Goal: Transaction & Acquisition: Book appointment/travel/reservation

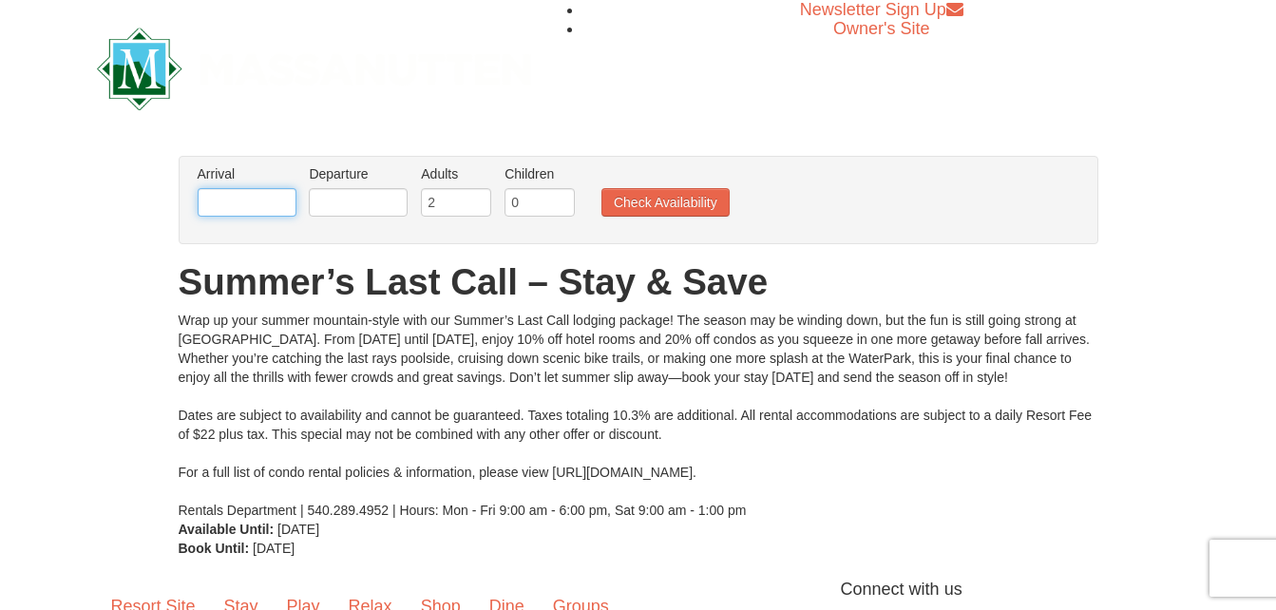
click at [283, 201] on input "text" at bounding box center [247, 202] width 99 height 29
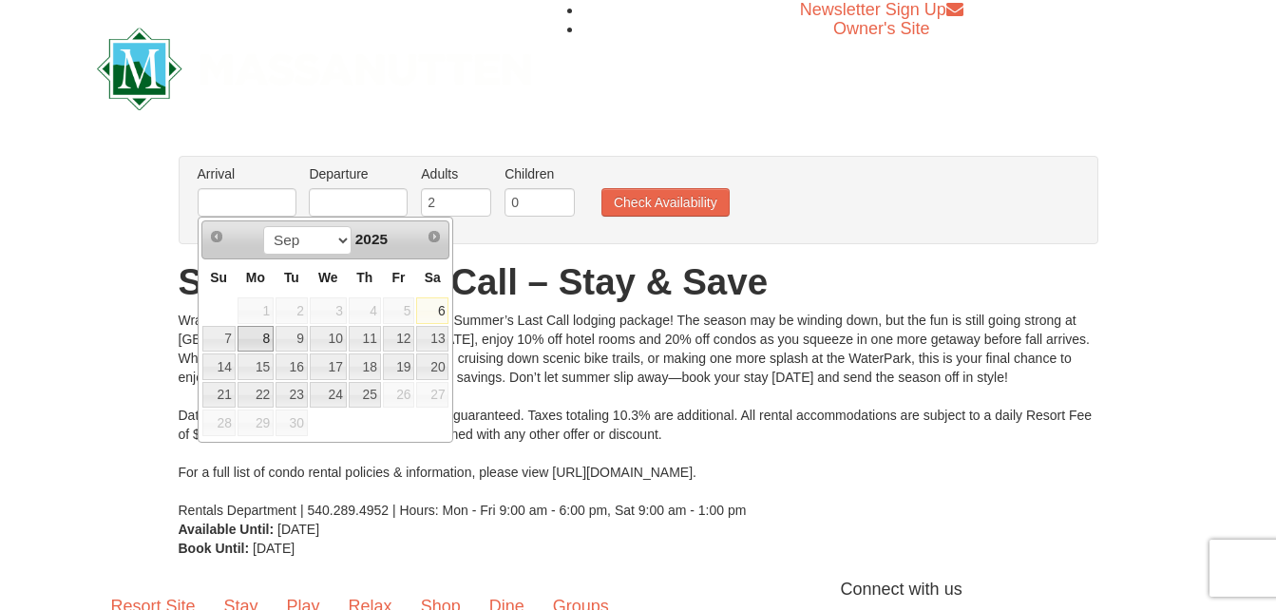
click at [260, 333] on link "8" at bounding box center [256, 339] width 36 height 27
type input "09/08/2025"
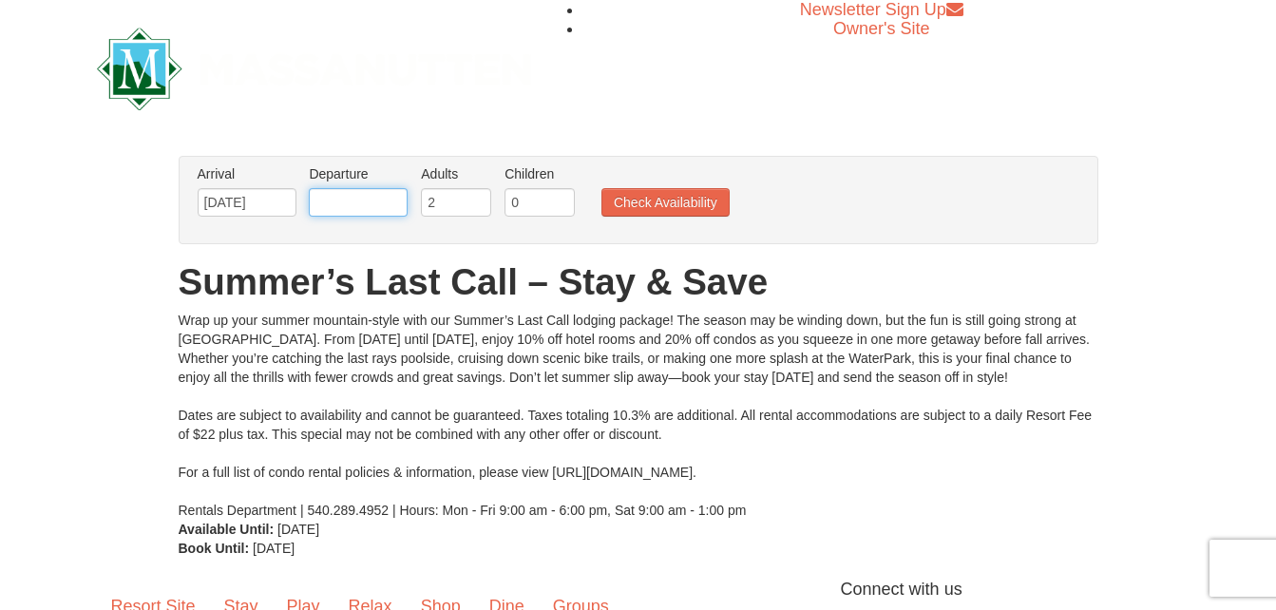
click at [357, 203] on input "text" at bounding box center [358, 202] width 99 height 29
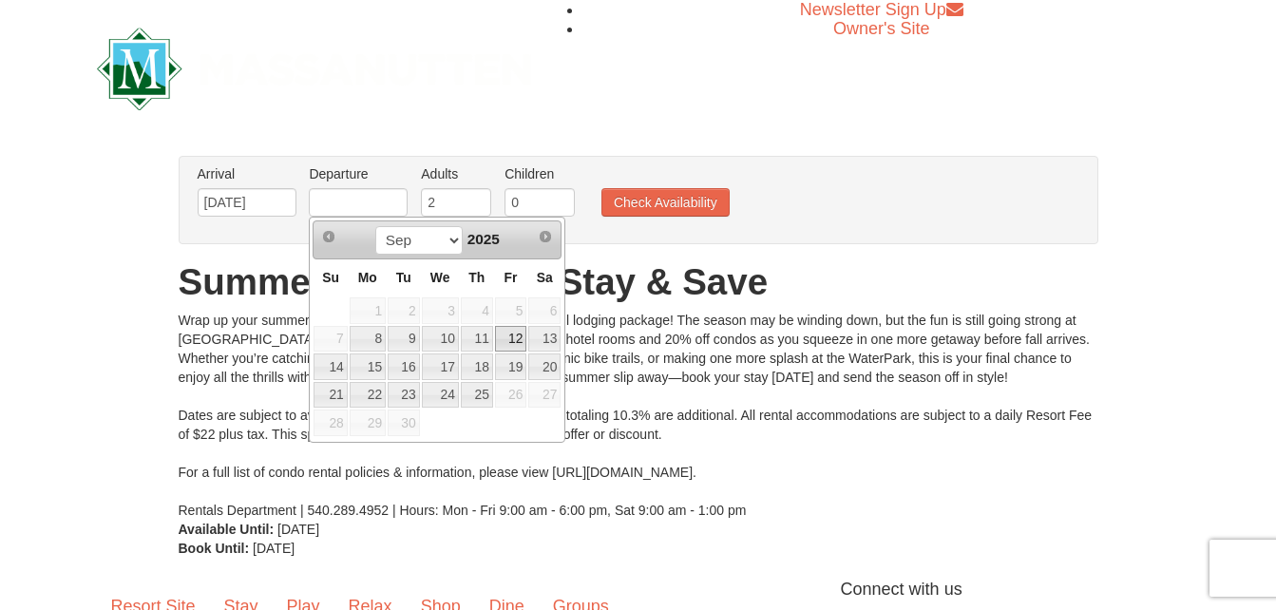
click at [509, 338] on link "12" at bounding box center [511, 339] width 32 height 27
type input "09/12/2025"
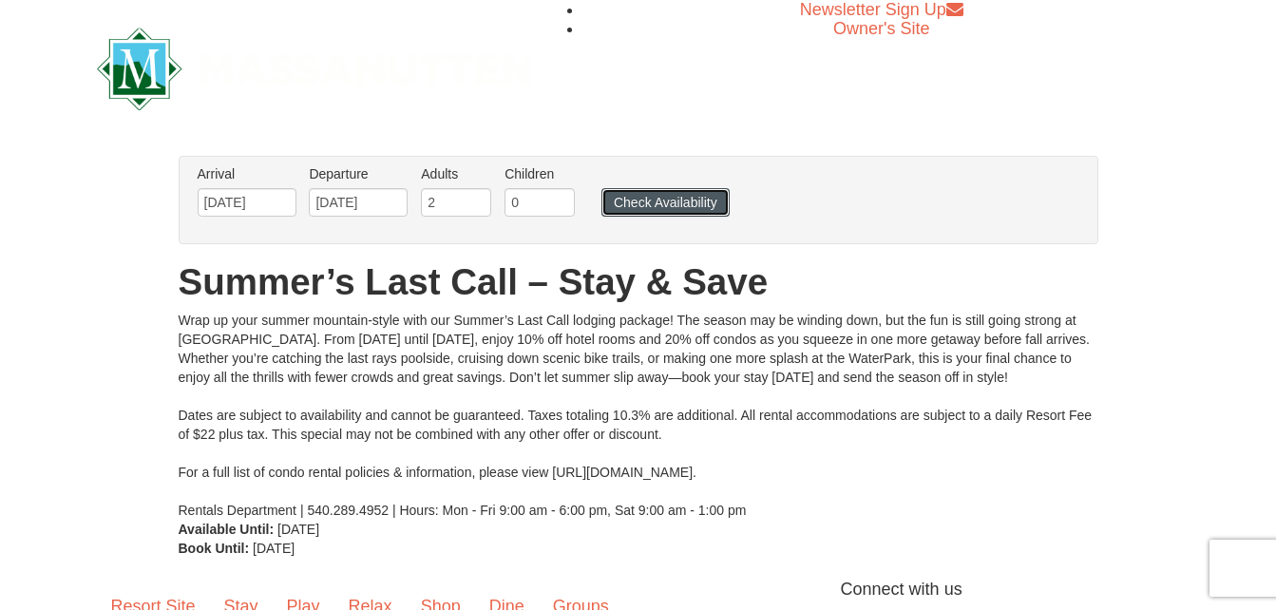
click at [641, 207] on button "Check Availability" at bounding box center [666, 202] width 128 height 29
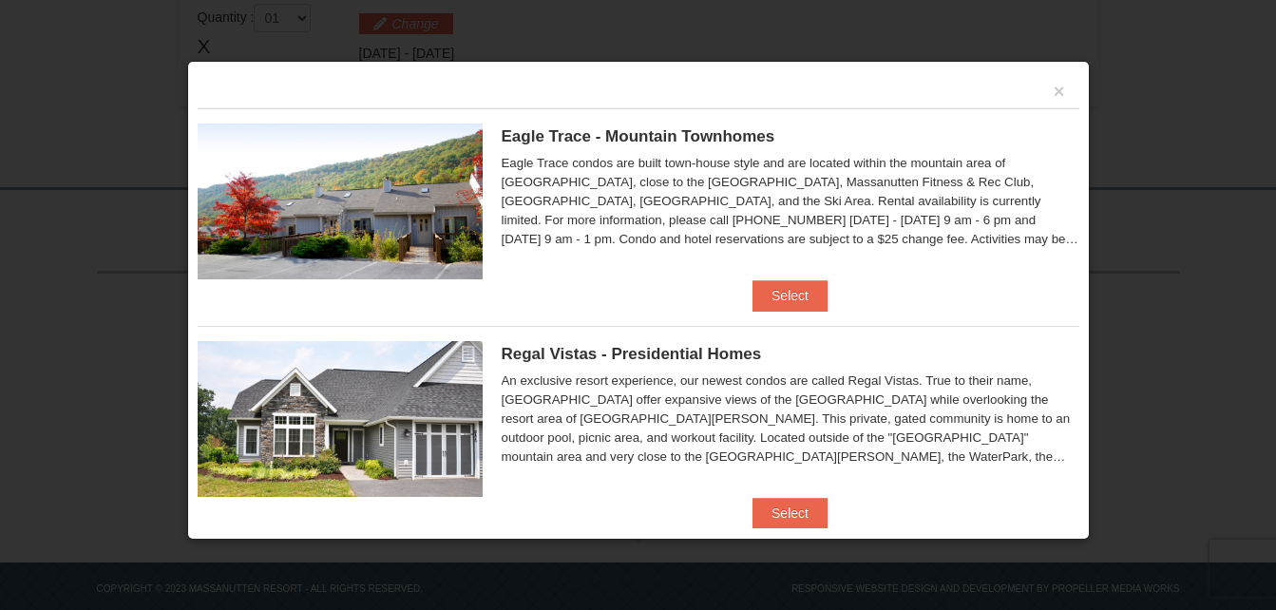
scroll to position [619, 0]
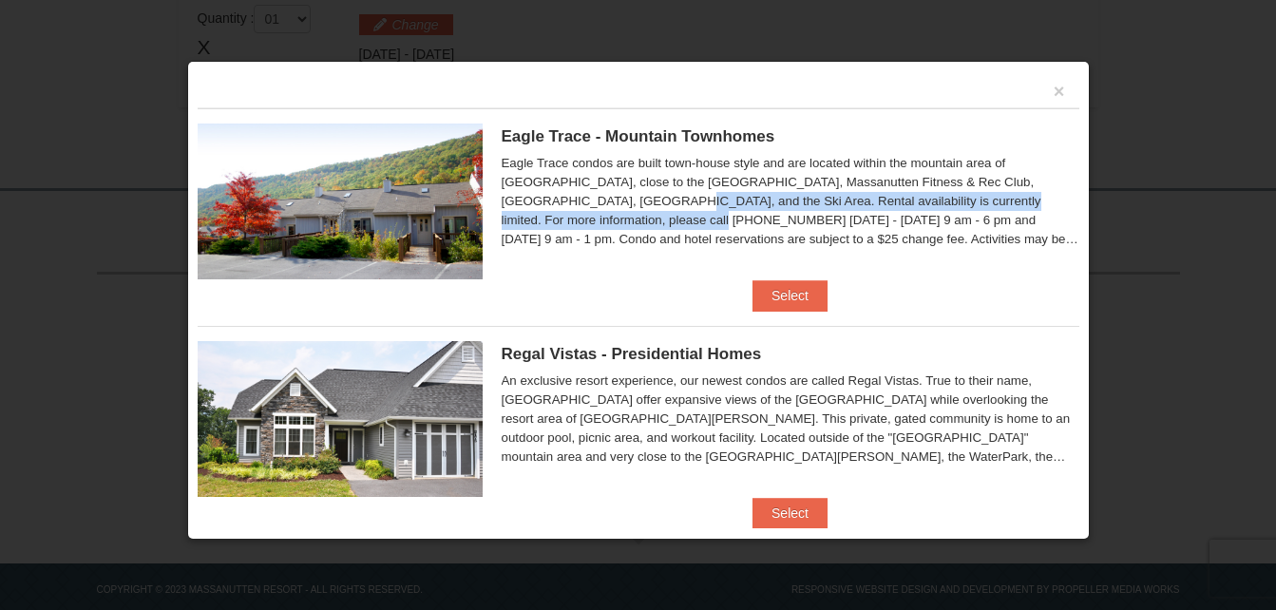
drag, startPoint x: 1064, startPoint y: 185, endPoint x: 1066, endPoint y: 200, distance: 14.4
click at [1066, 200] on div "× Eagle Trace - Mountain Townhomes Eagle Trace One Bedroom Townhouse with Full …" at bounding box center [638, 300] width 903 height 479
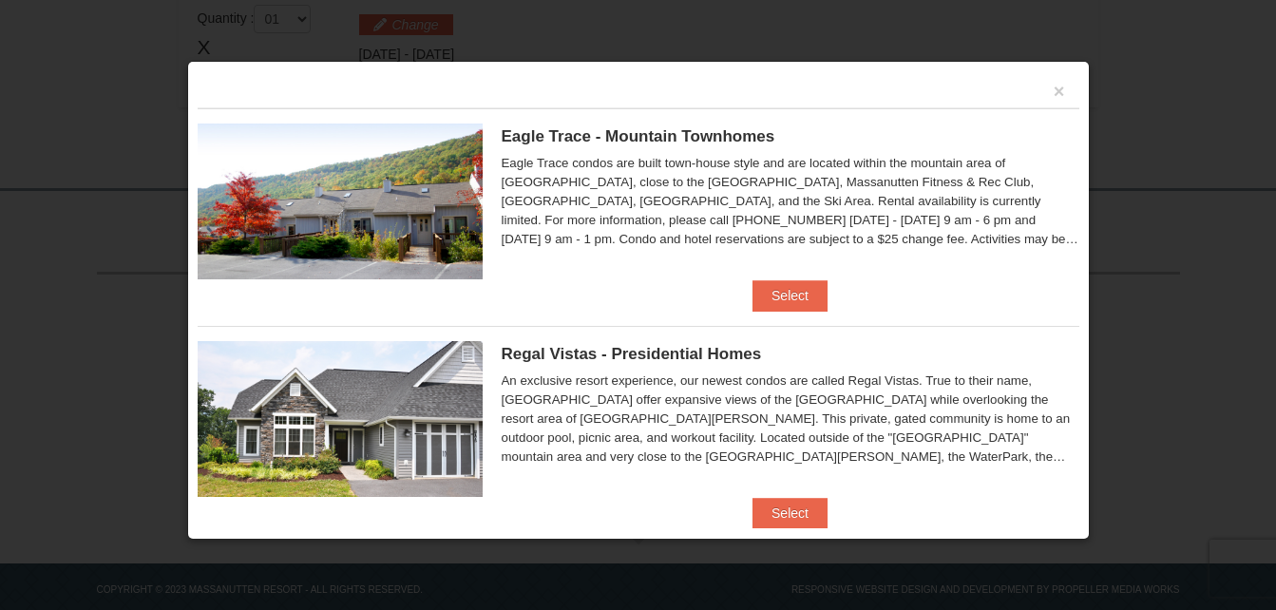
drag, startPoint x: 1066, startPoint y: 200, endPoint x: 1065, endPoint y: 247, distance: 47.5
click at [1065, 247] on div "× Eagle Trace - Mountain Townhomes Eagle Trace One Bedroom Townhouse with Full …" at bounding box center [638, 300] width 903 height 479
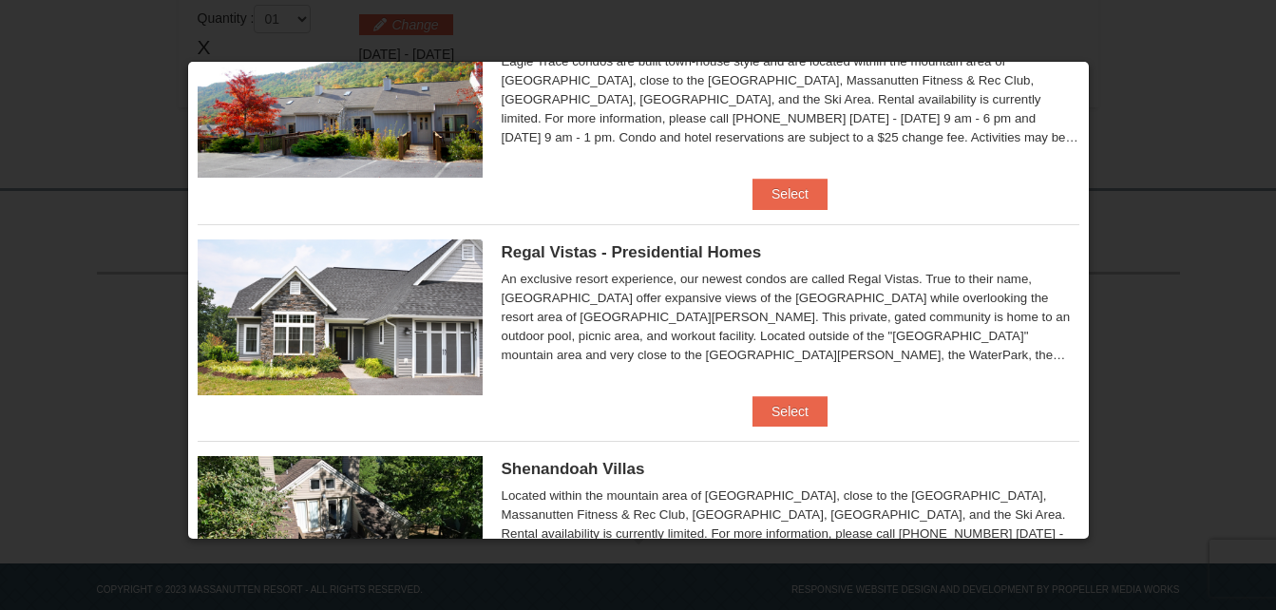
scroll to position [0, 0]
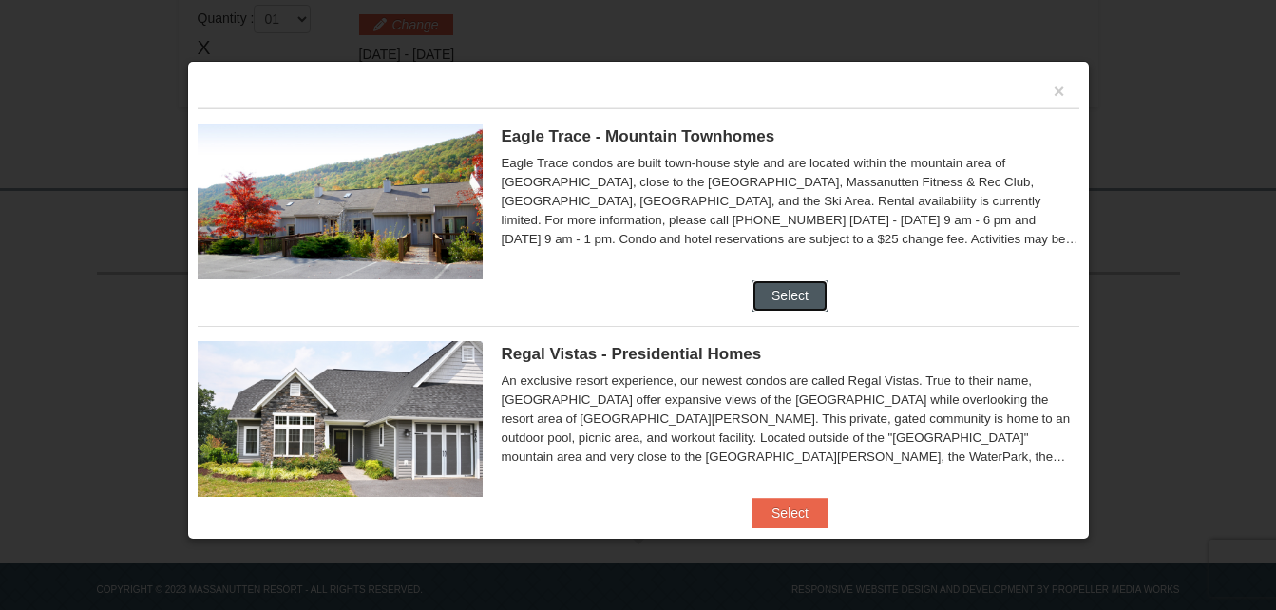
click at [802, 289] on button "Select" at bounding box center [790, 295] width 75 height 30
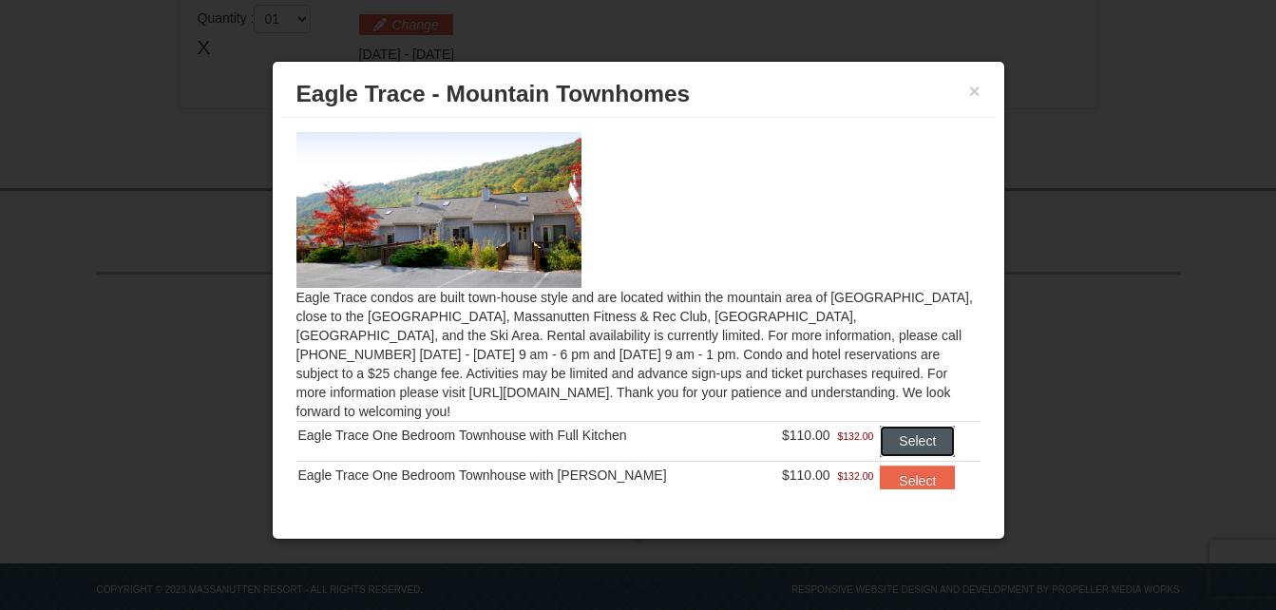
click at [898, 427] on button "Select" at bounding box center [917, 441] width 75 height 30
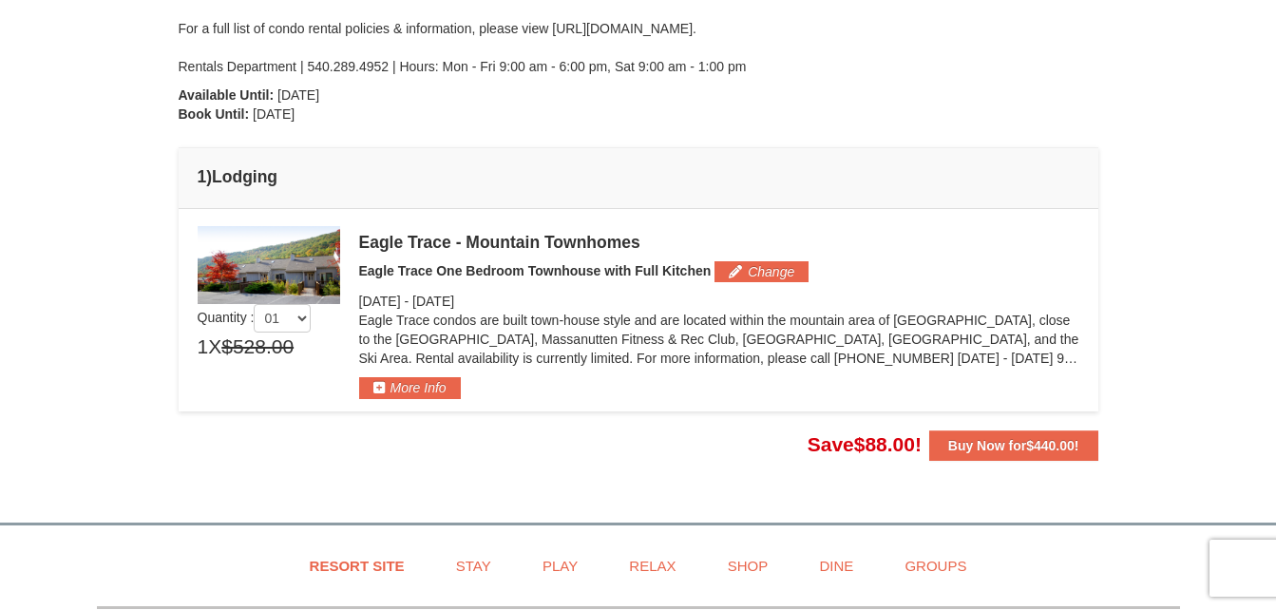
scroll to position [395, 0]
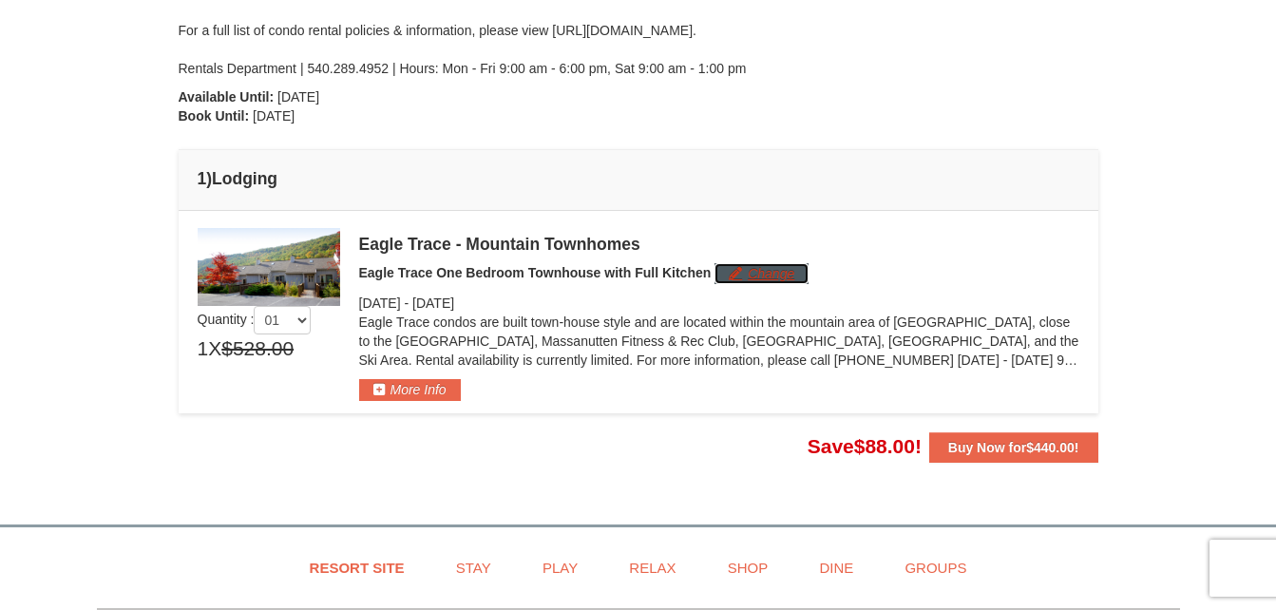
click at [755, 277] on button "Change" at bounding box center [762, 273] width 94 height 21
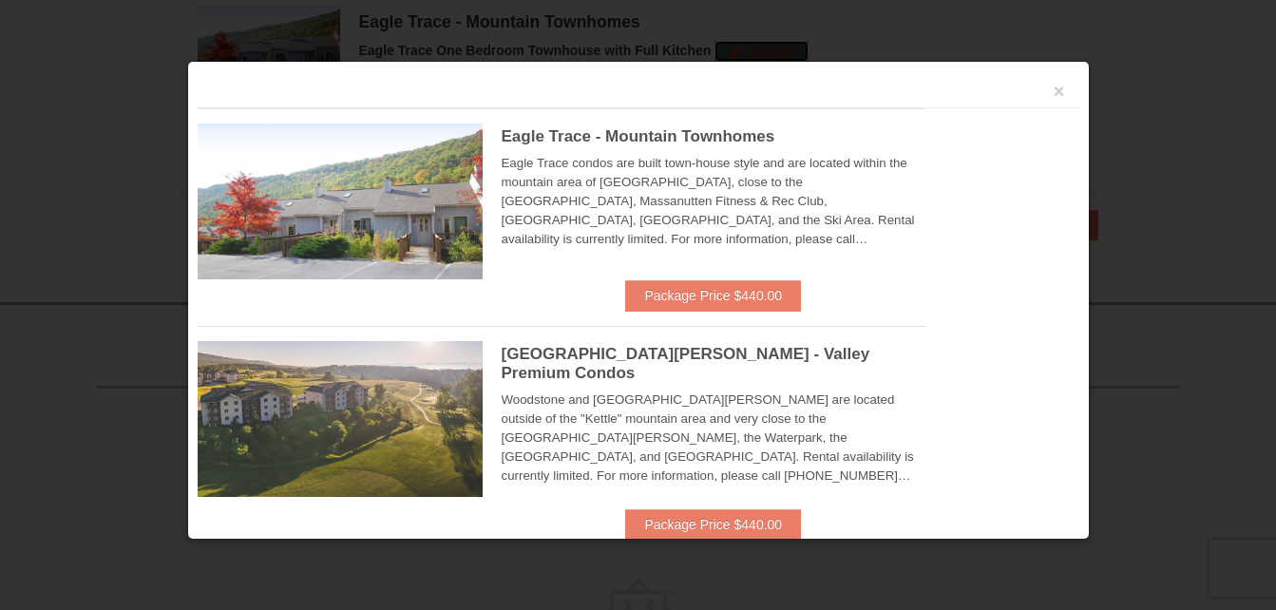
scroll to position [623, 0]
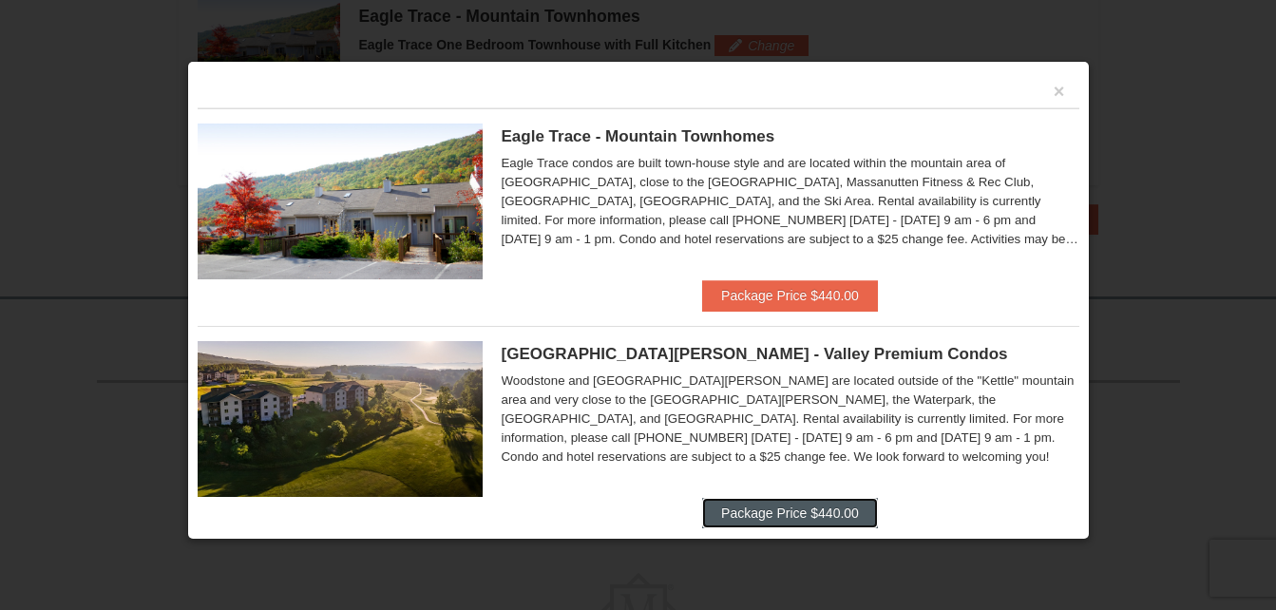
click at [811, 510] on button "Package Price $440.00" at bounding box center [790, 513] width 176 height 30
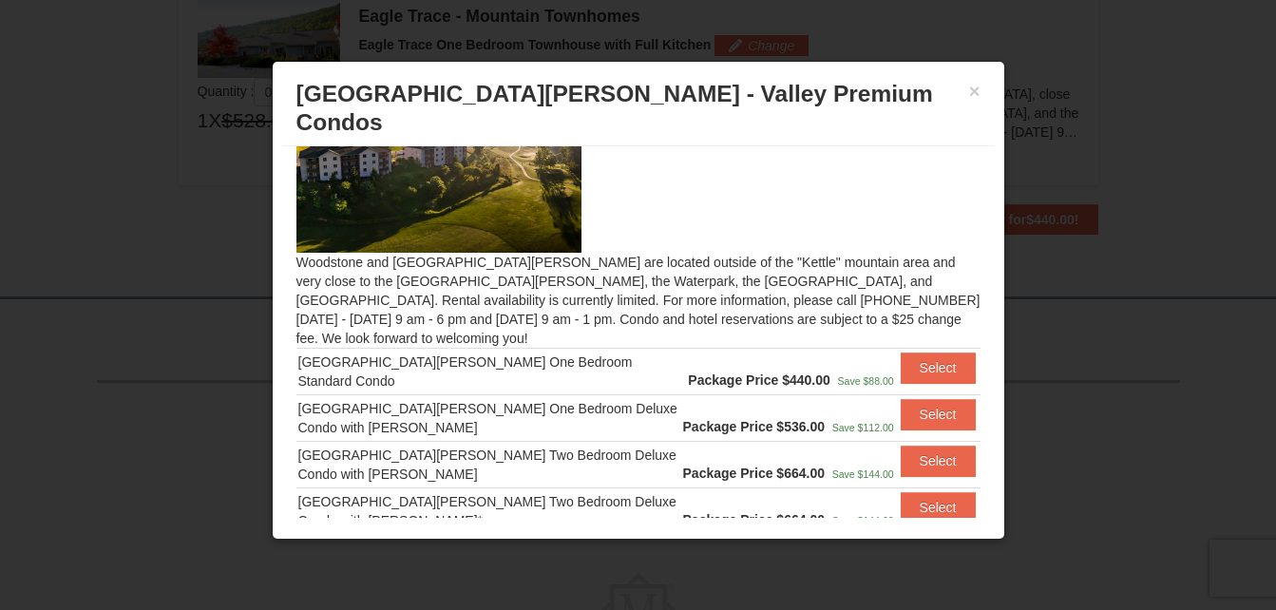
scroll to position [62, 0]
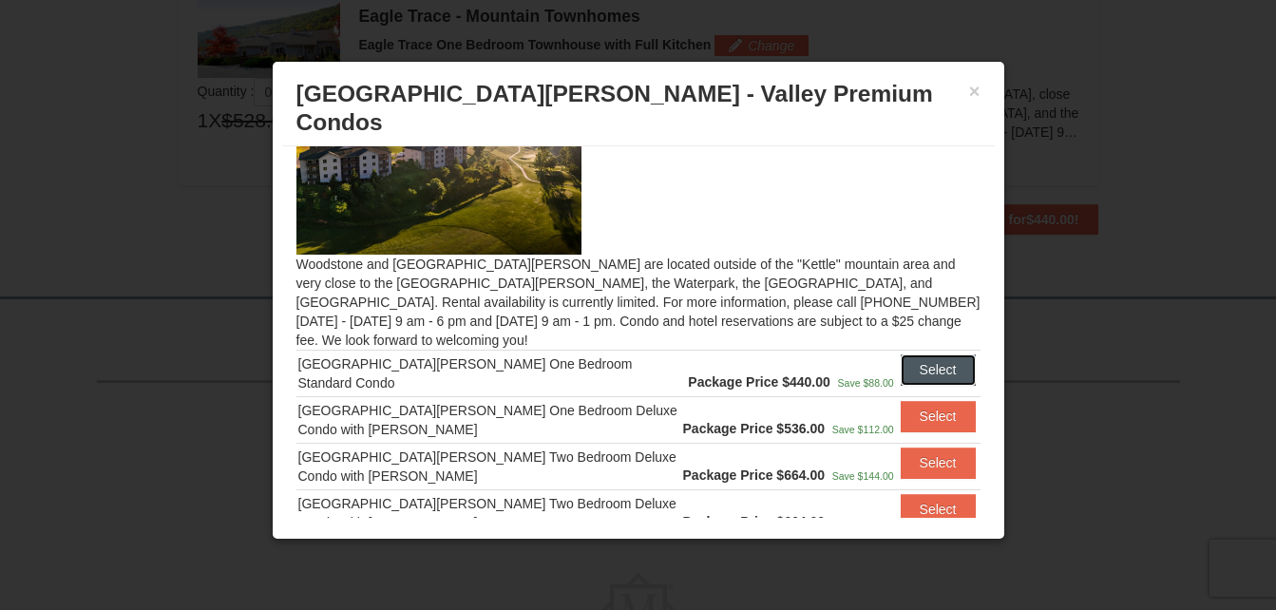
click at [924, 355] on button "Select" at bounding box center [938, 370] width 75 height 30
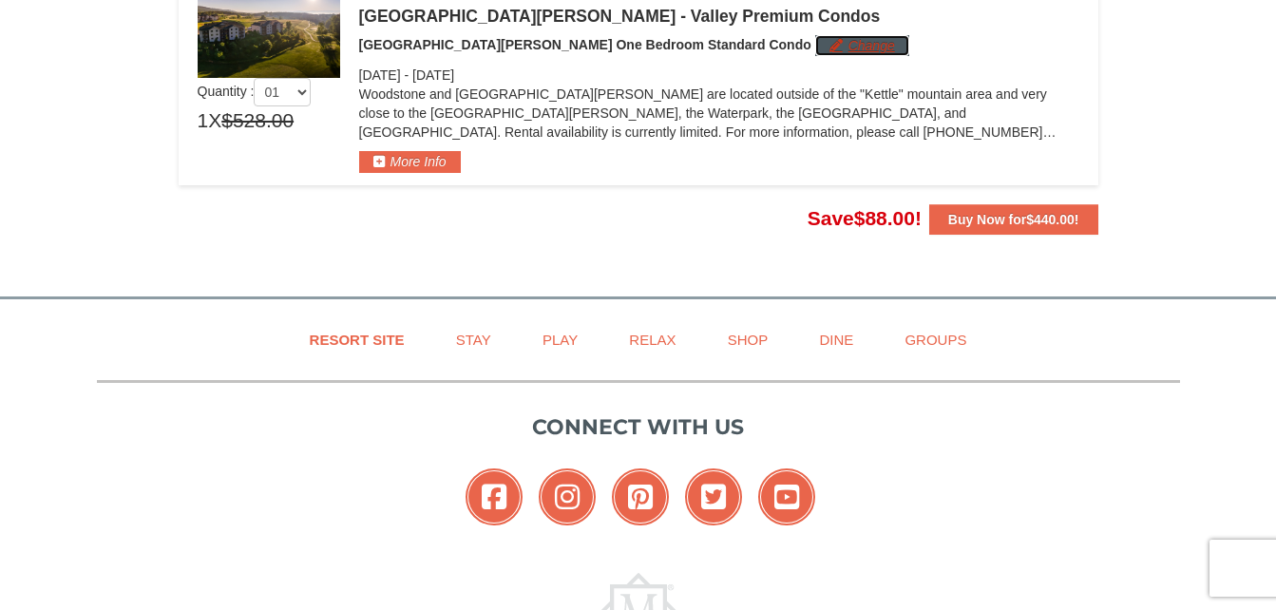
click at [815, 49] on button "Change" at bounding box center [862, 45] width 94 height 21
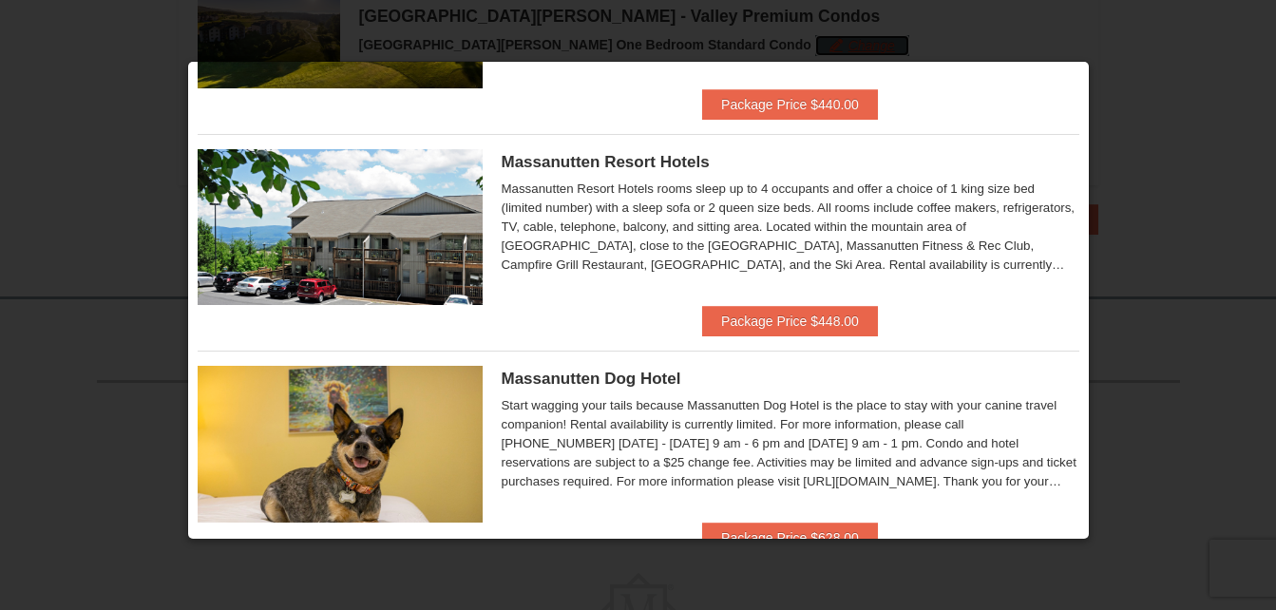
scroll to position [412, 0]
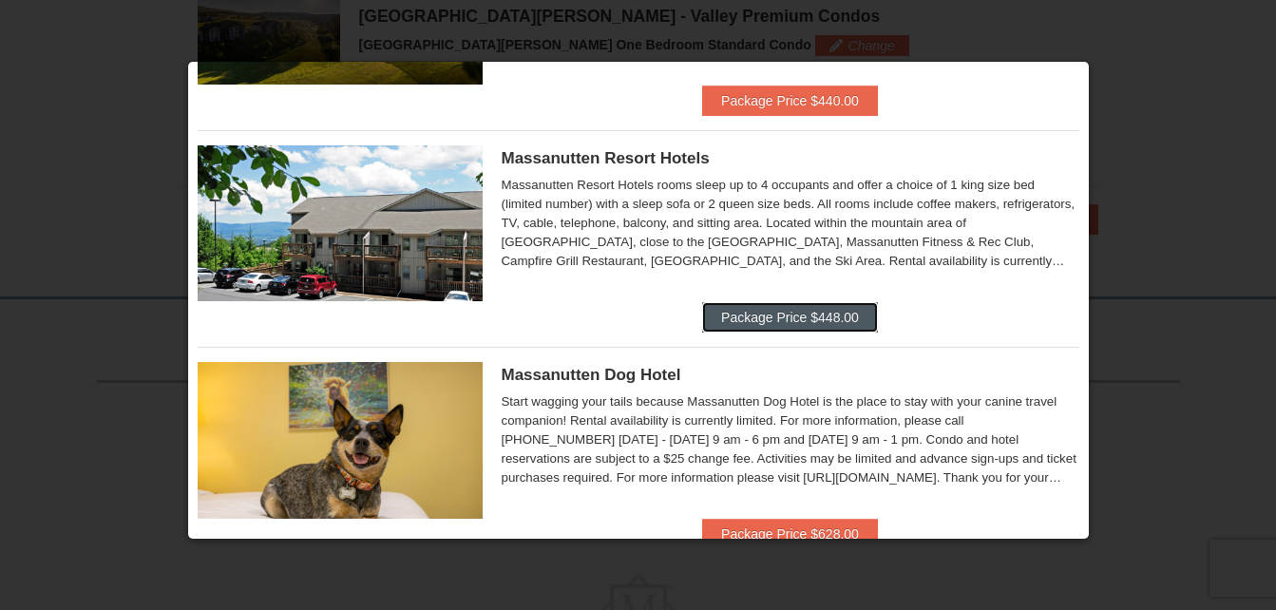
click at [835, 316] on button "Package Price $448.00" at bounding box center [790, 317] width 176 height 30
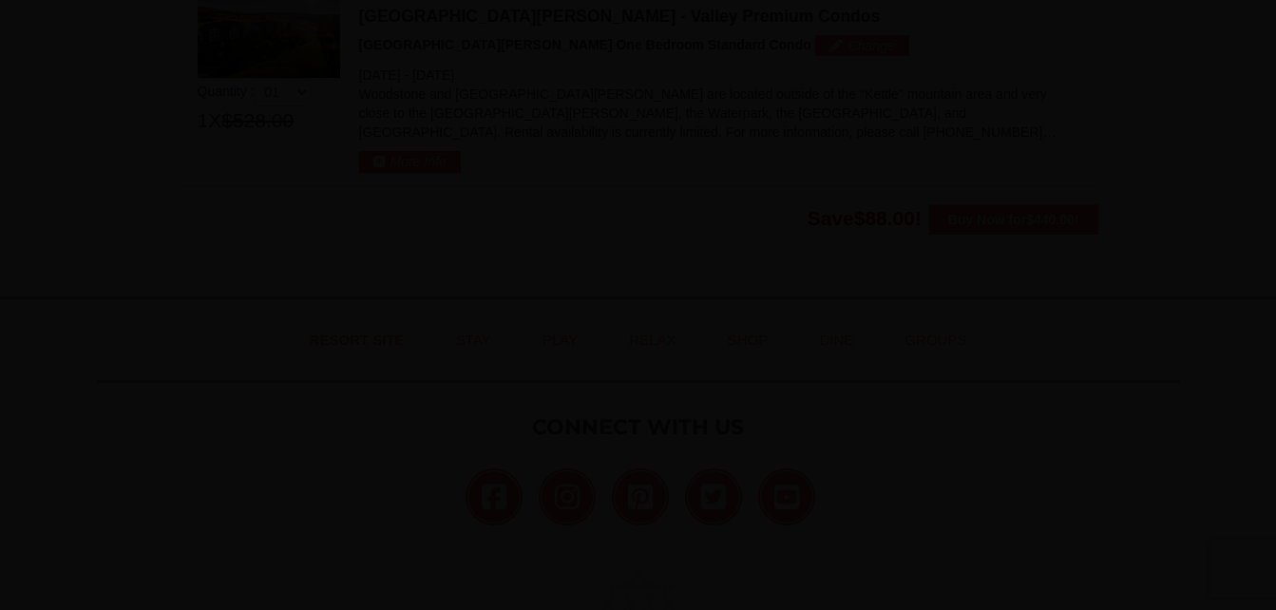
scroll to position [58, 0]
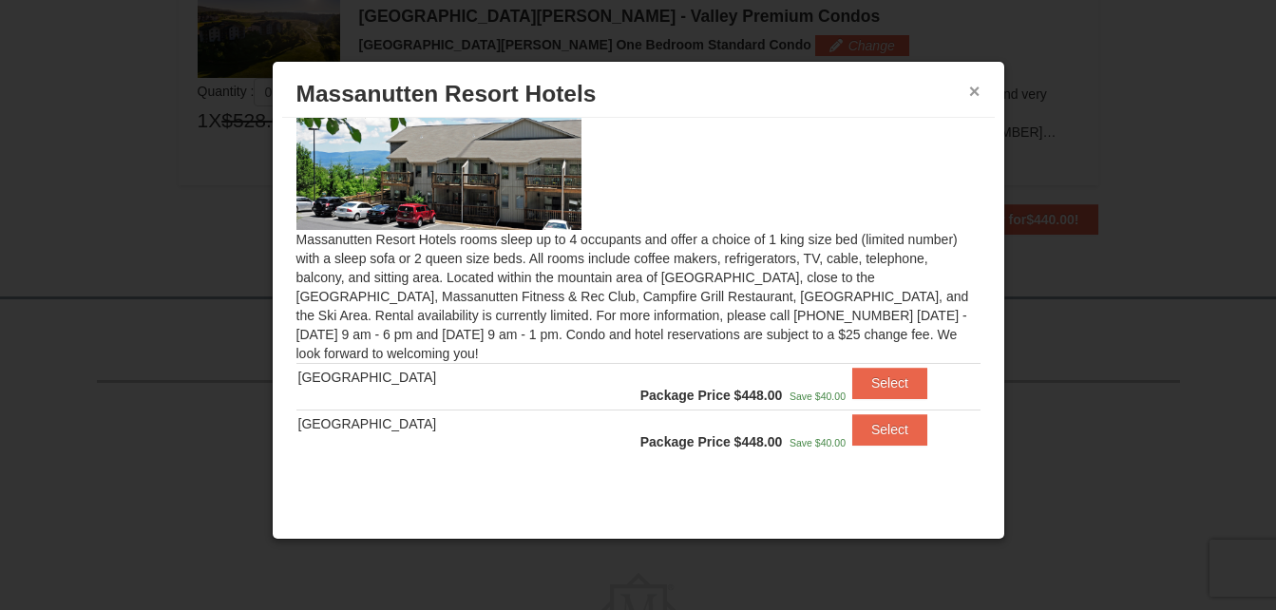
click at [972, 89] on button "×" at bounding box center [974, 91] width 11 height 19
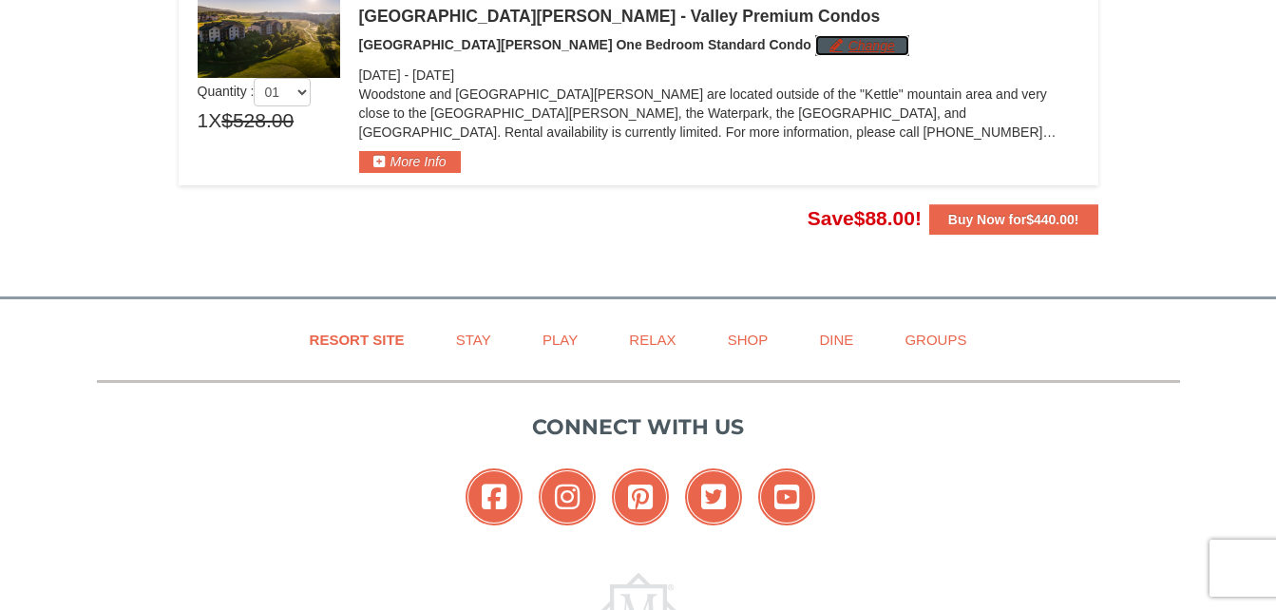
click at [815, 44] on button "Change" at bounding box center [862, 45] width 94 height 21
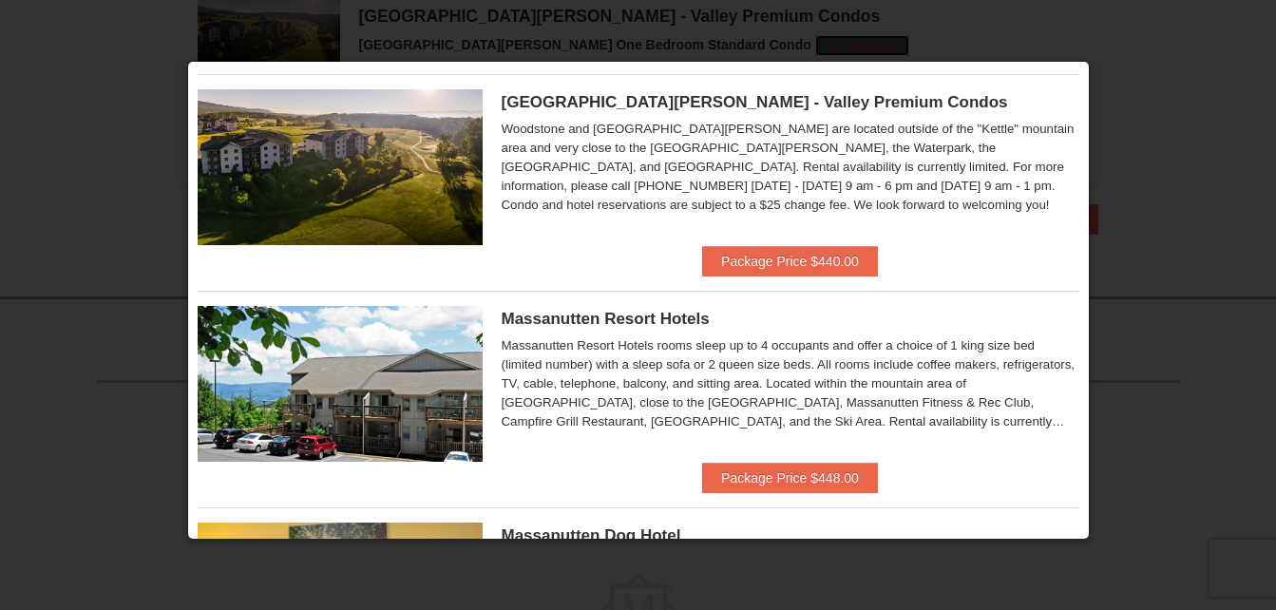
scroll to position [0, 0]
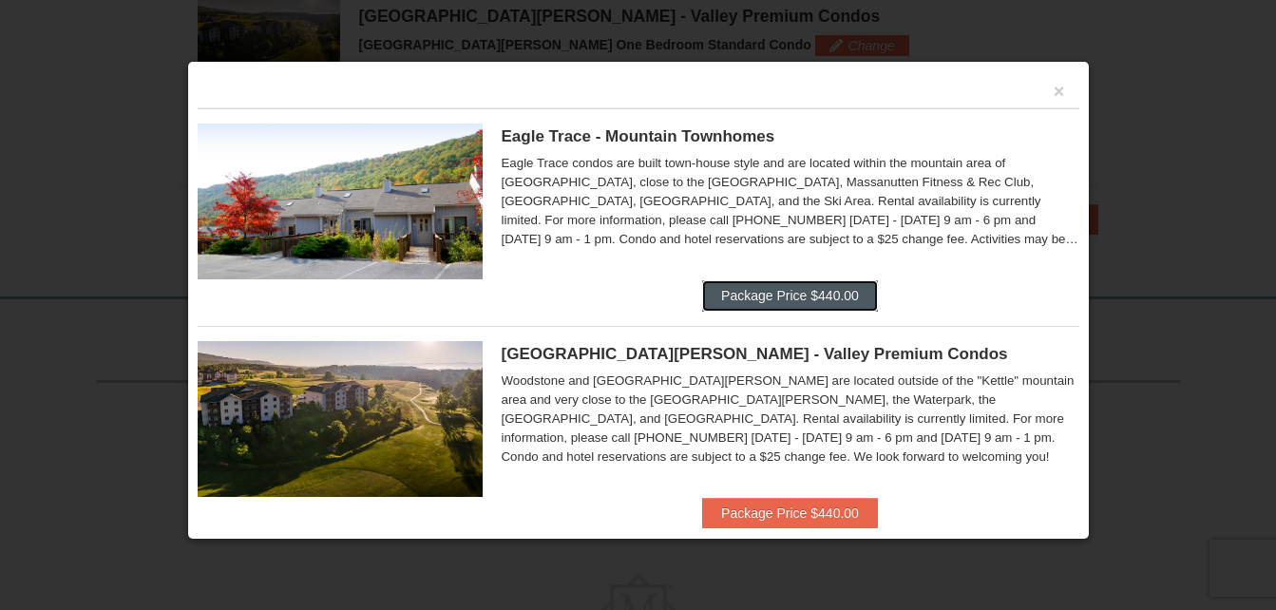
click at [795, 292] on button "Package Price $440.00" at bounding box center [790, 295] width 176 height 30
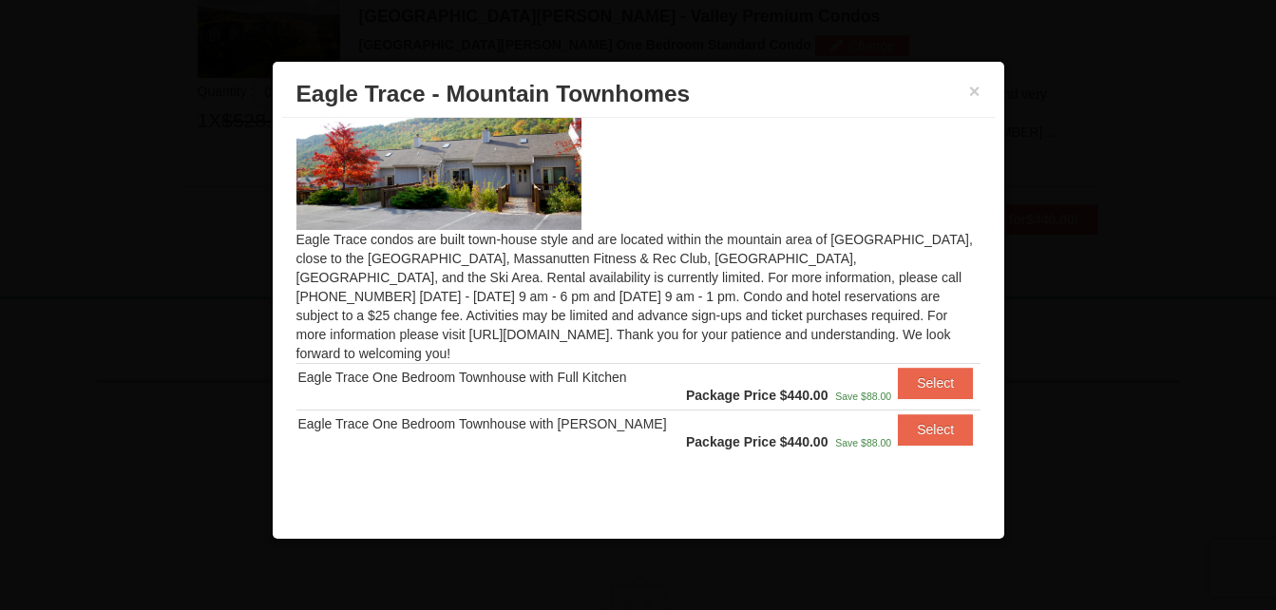
scroll to position [39, 0]
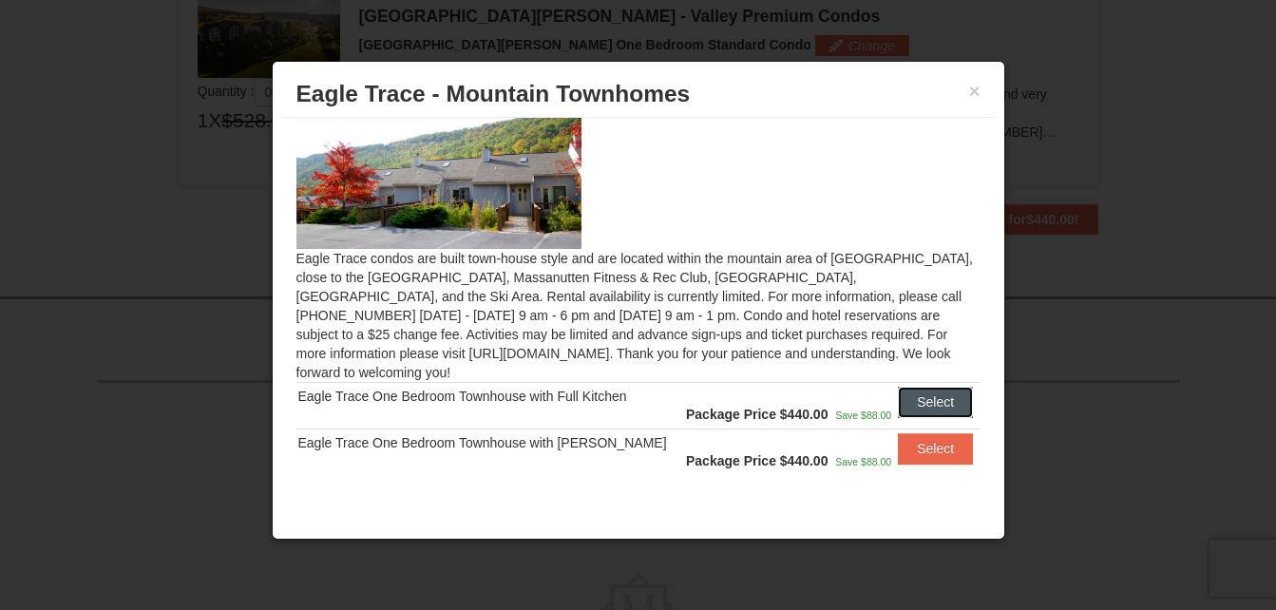
click at [912, 390] on button "Select" at bounding box center [935, 402] width 75 height 30
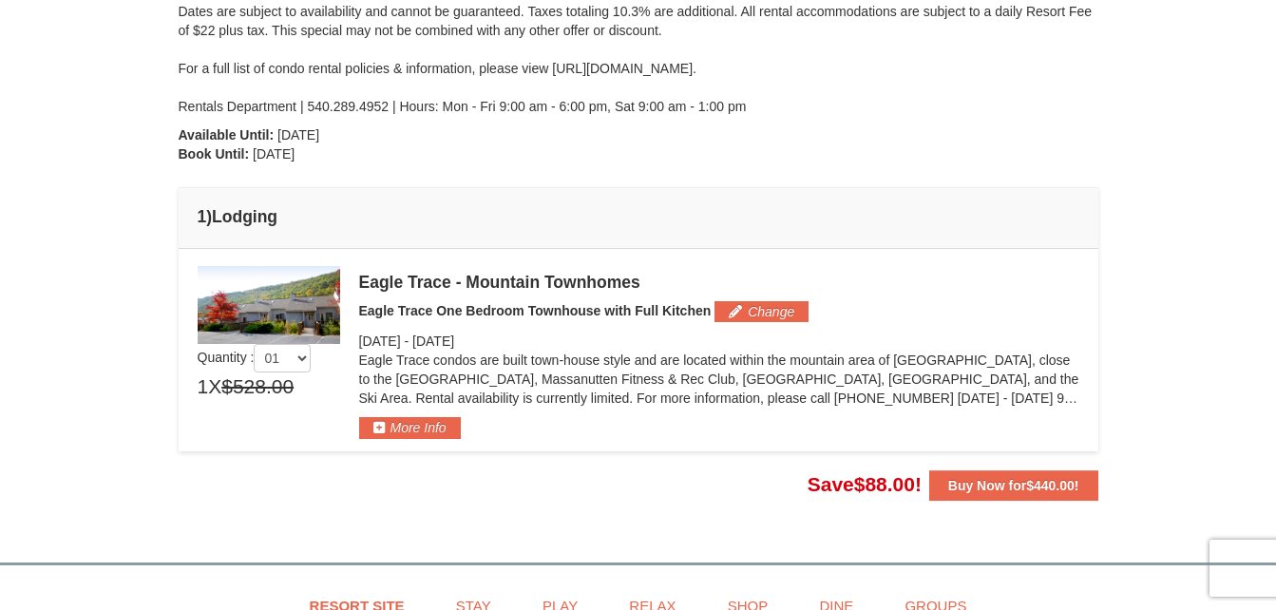
scroll to position [353, 0]
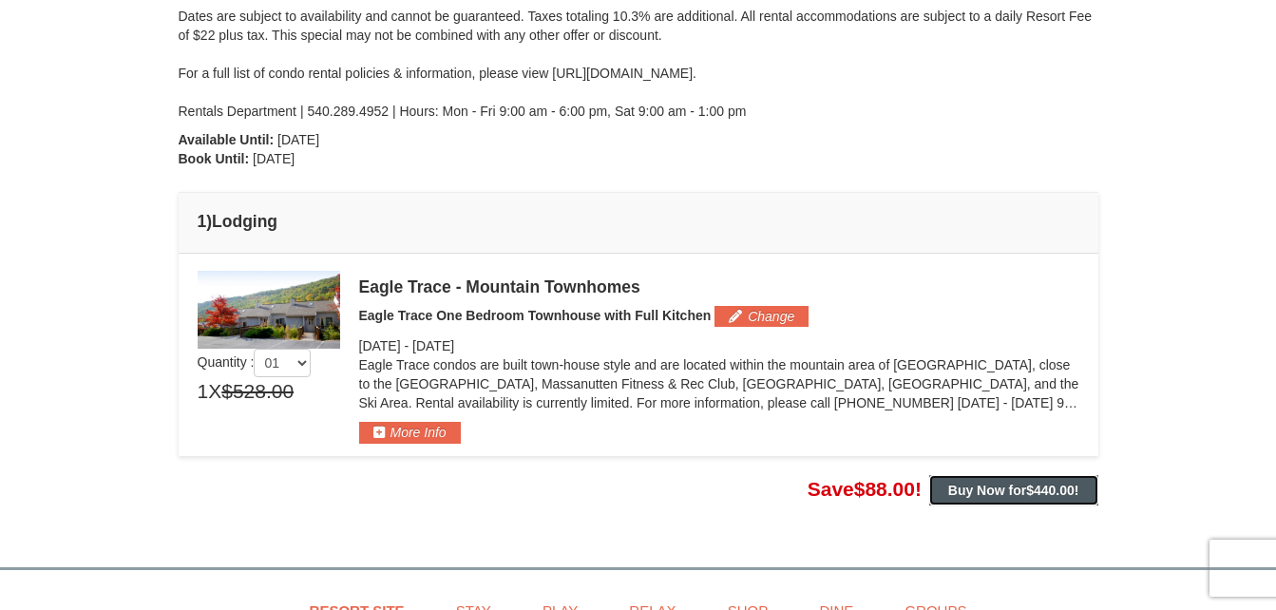
click at [1004, 487] on strong "Buy Now for $440.00 !" at bounding box center [1014, 490] width 131 height 15
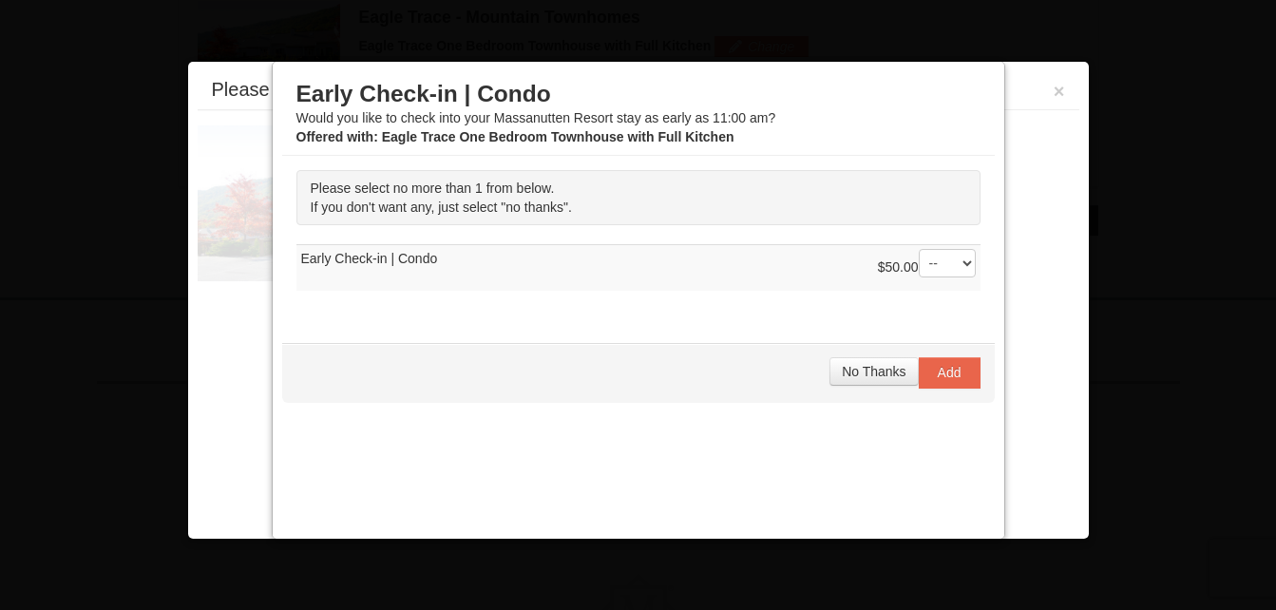
scroll to position [623, 0]
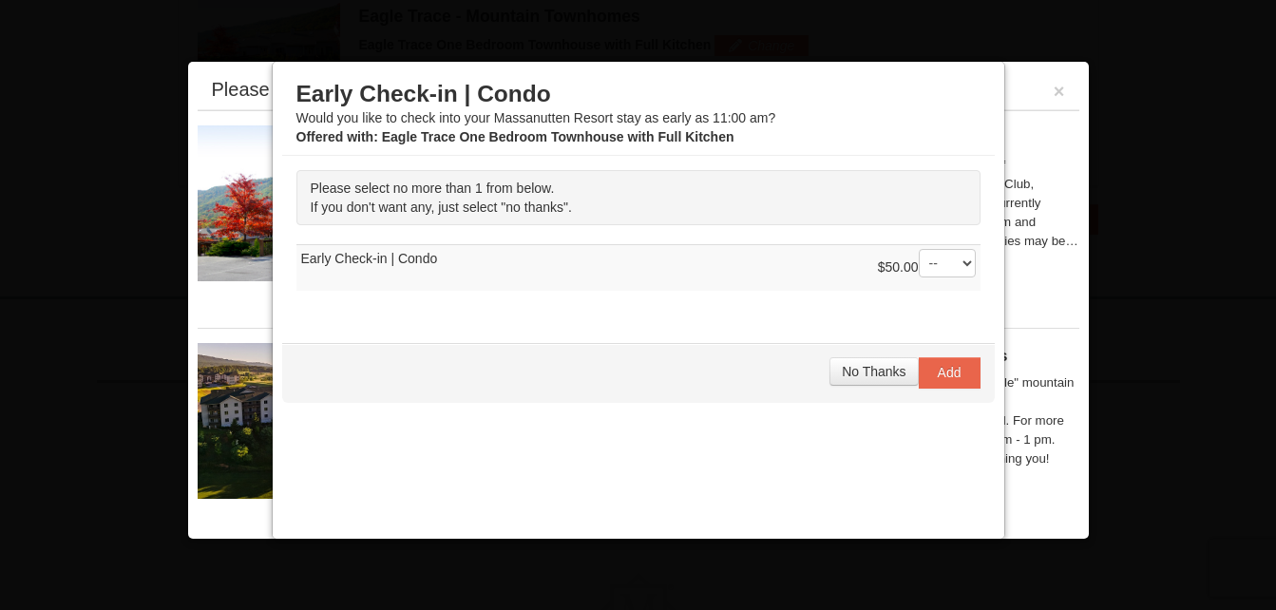
click at [951, 268] on select "-- 01" at bounding box center [947, 263] width 57 height 29
select select "1"
click at [919, 249] on select "-- 01" at bounding box center [947, 263] width 57 height 29
click at [938, 366] on span "Add" at bounding box center [950, 372] width 24 height 15
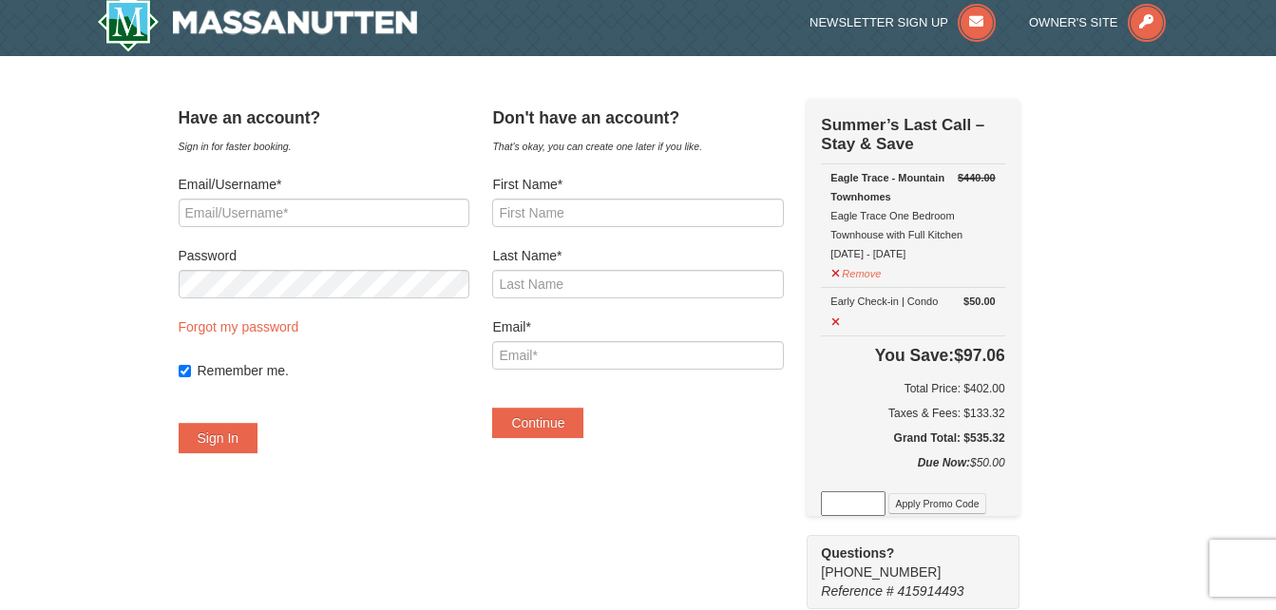
scroll to position [6, 0]
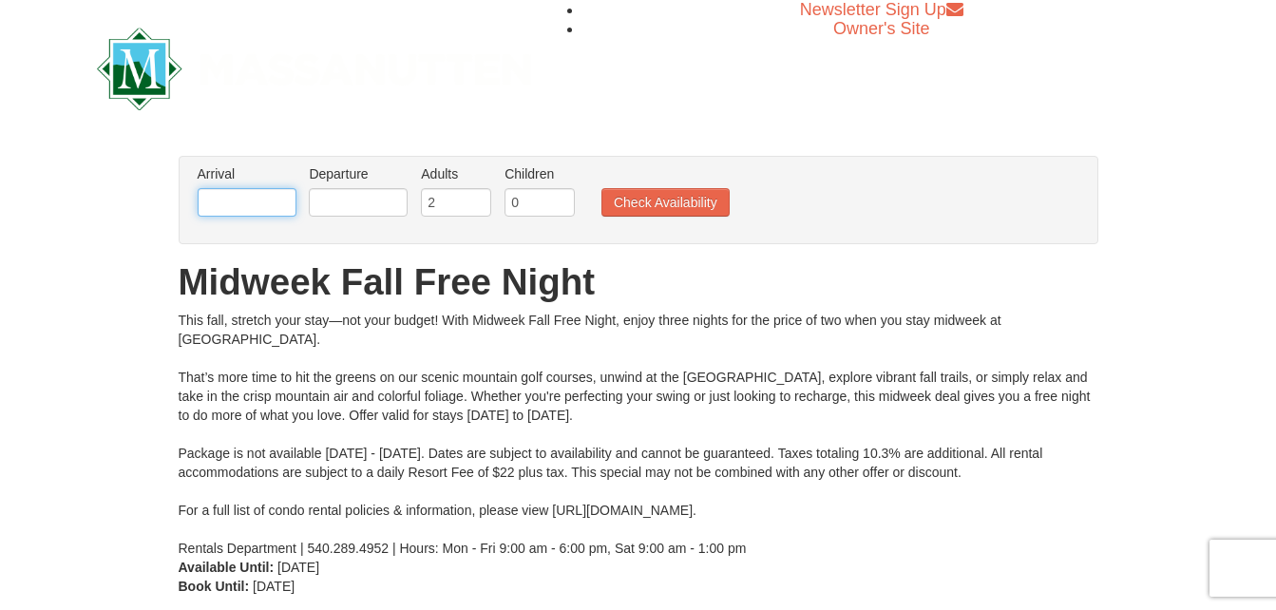
click at [283, 202] on input "text" at bounding box center [247, 202] width 99 height 29
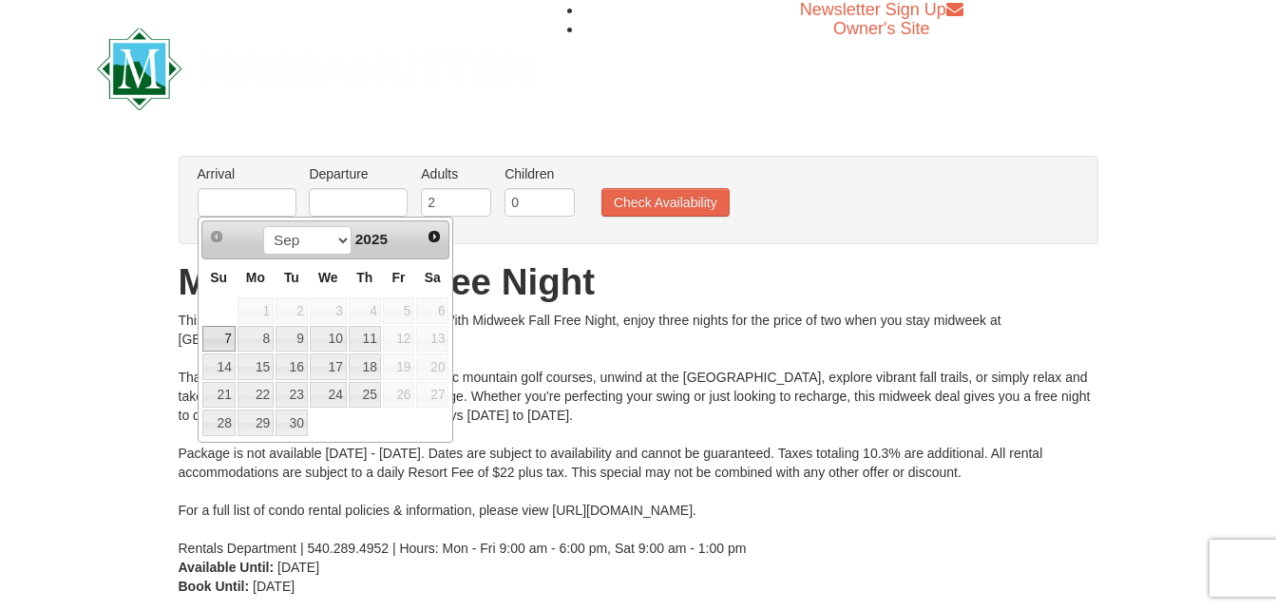
click at [225, 343] on link "7" at bounding box center [218, 339] width 33 height 27
type input "09/07/2025"
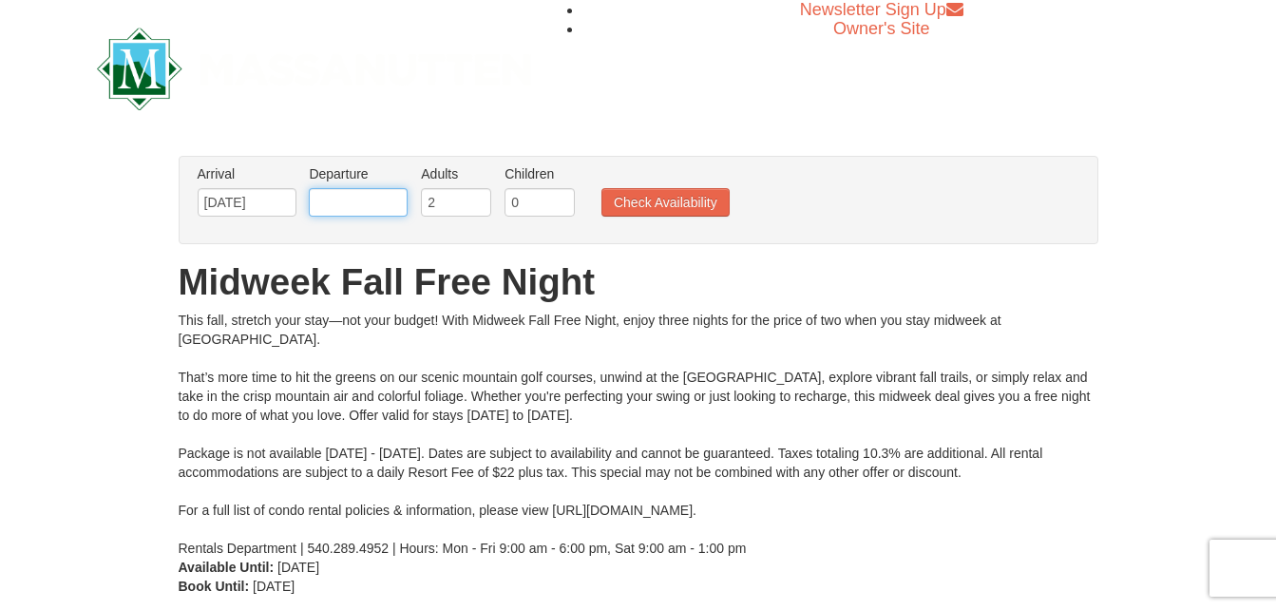
click at [366, 205] on input "text" at bounding box center [358, 202] width 99 height 29
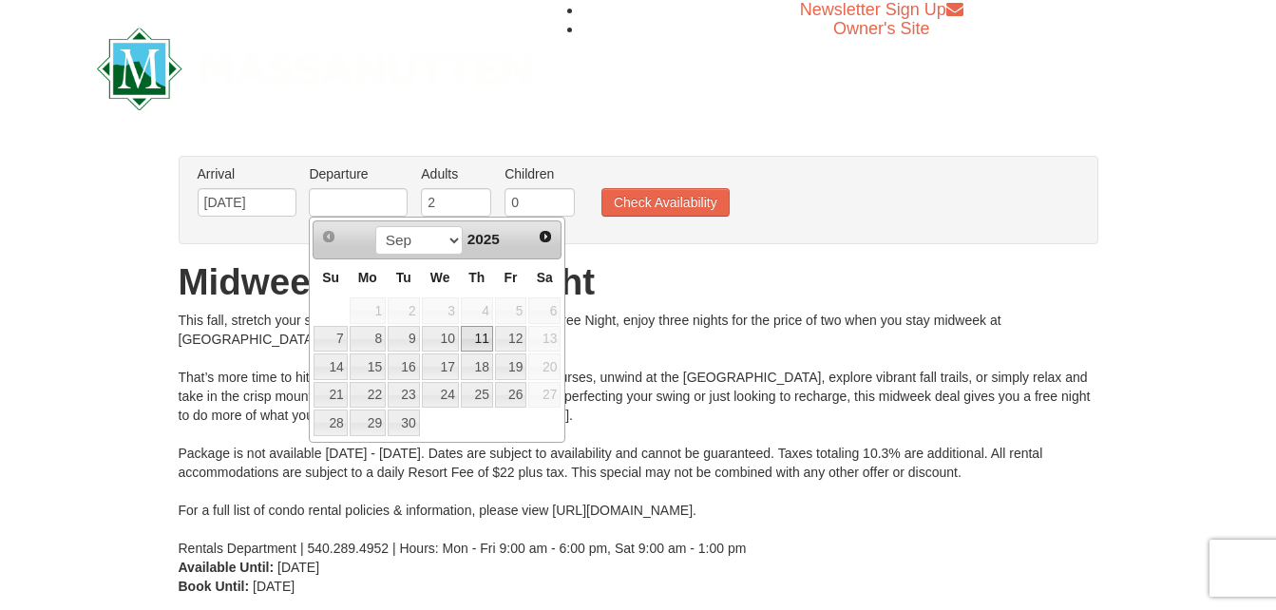
click at [484, 343] on link "11" at bounding box center [477, 339] width 32 height 27
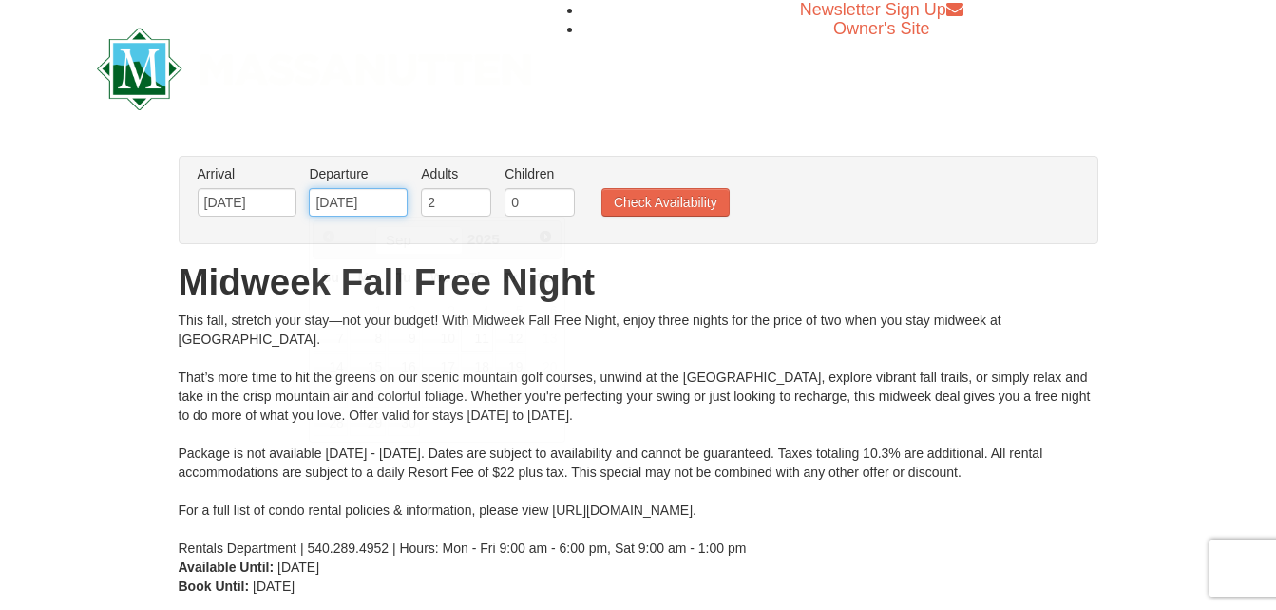
click at [377, 197] on input "09/11/2025" at bounding box center [358, 202] width 99 height 29
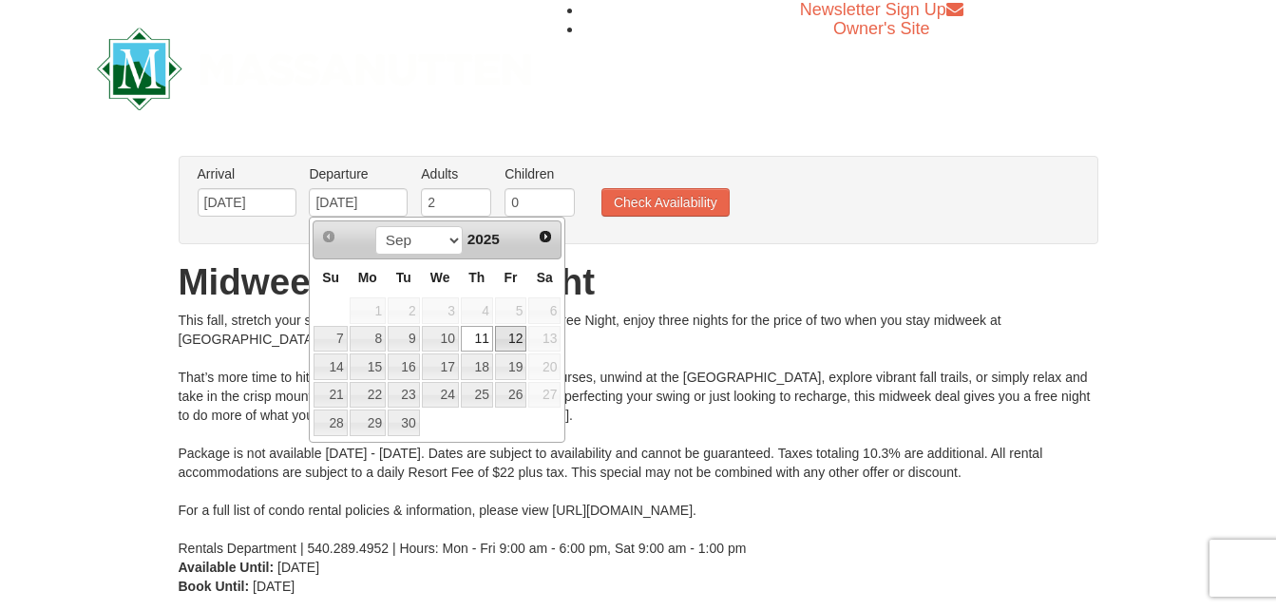
click at [509, 340] on link "12" at bounding box center [511, 339] width 32 height 27
type input "[DATE]"
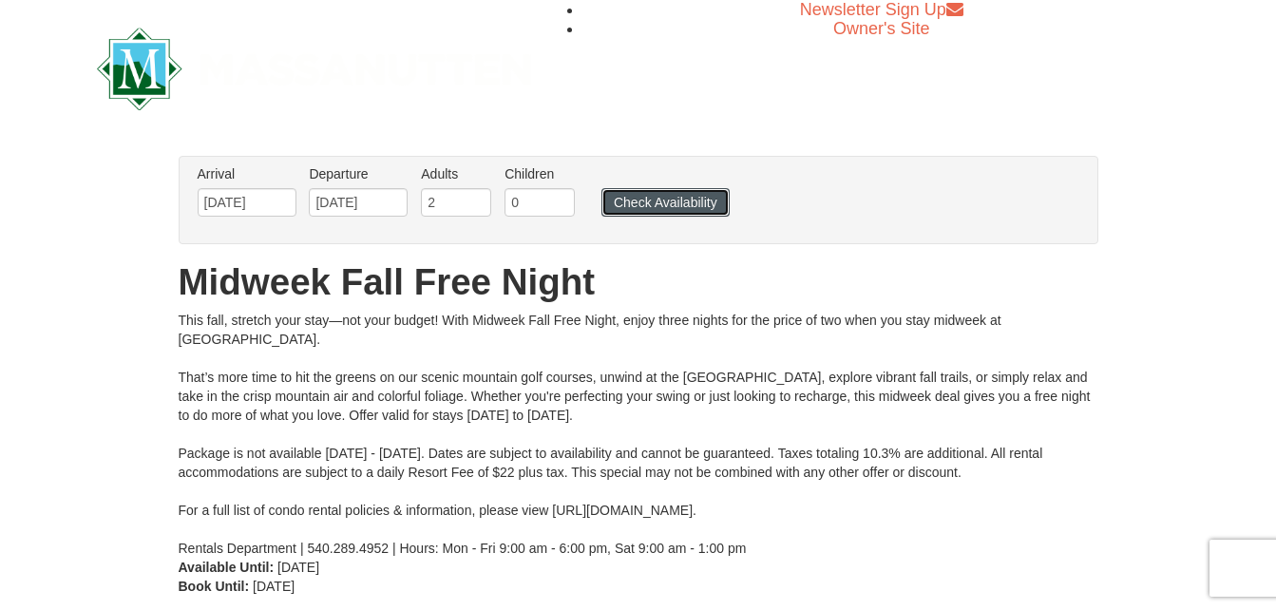
click at [636, 195] on button "Check Availability" at bounding box center [666, 202] width 128 height 29
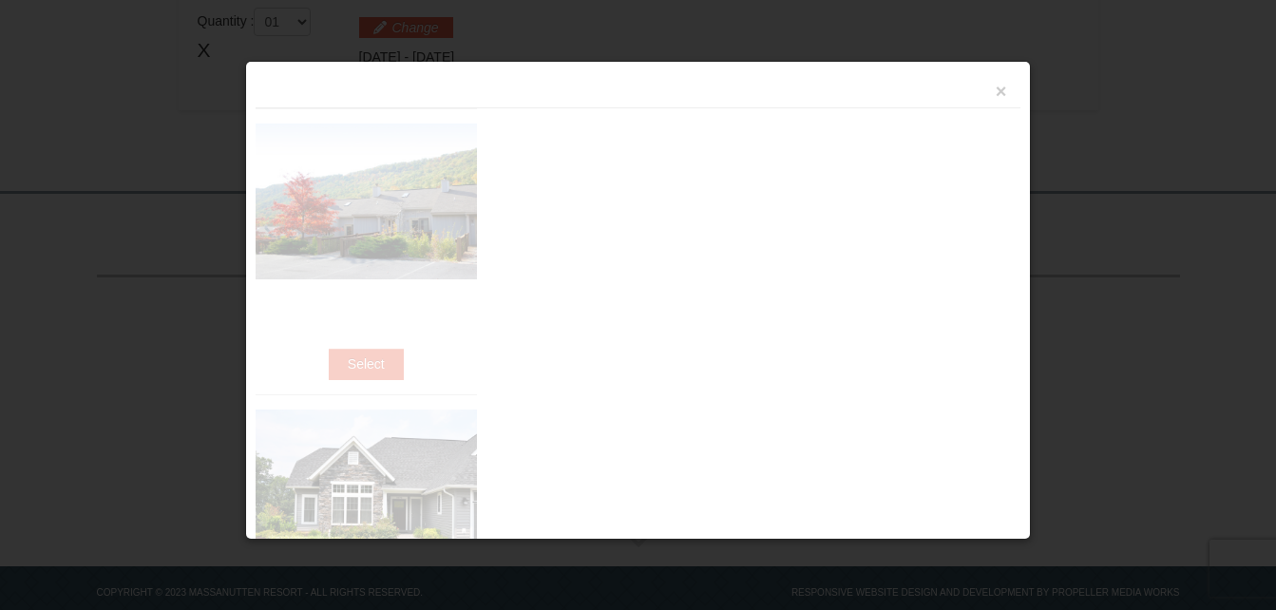
scroll to position [658, 0]
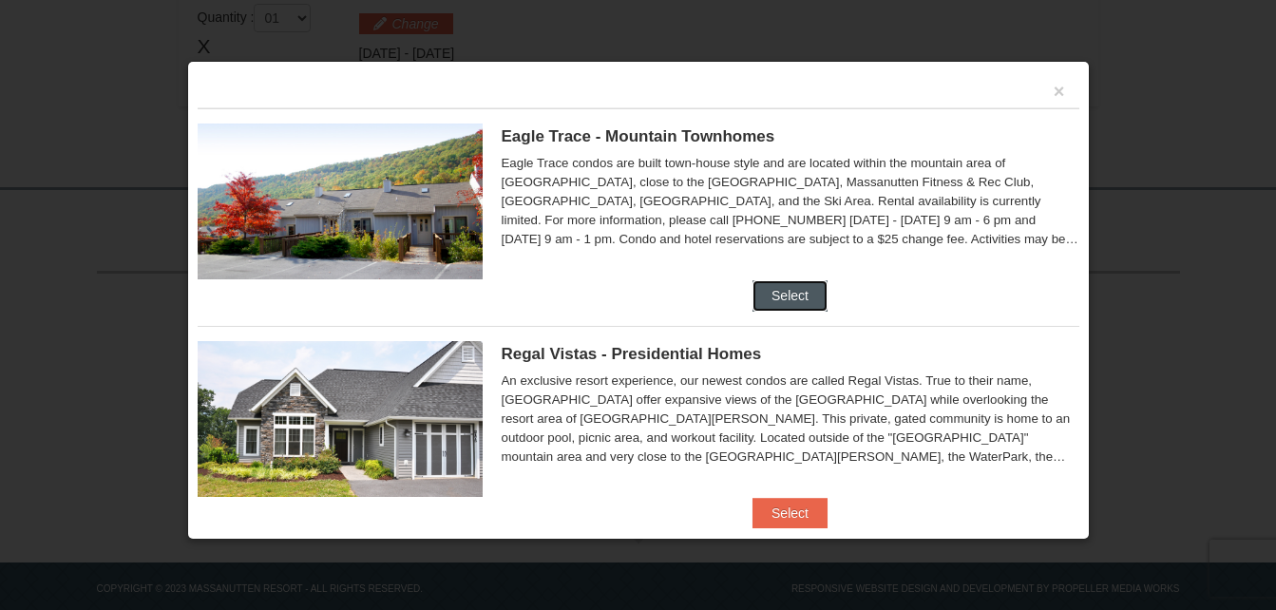
click at [783, 289] on button "Select" at bounding box center [790, 295] width 75 height 30
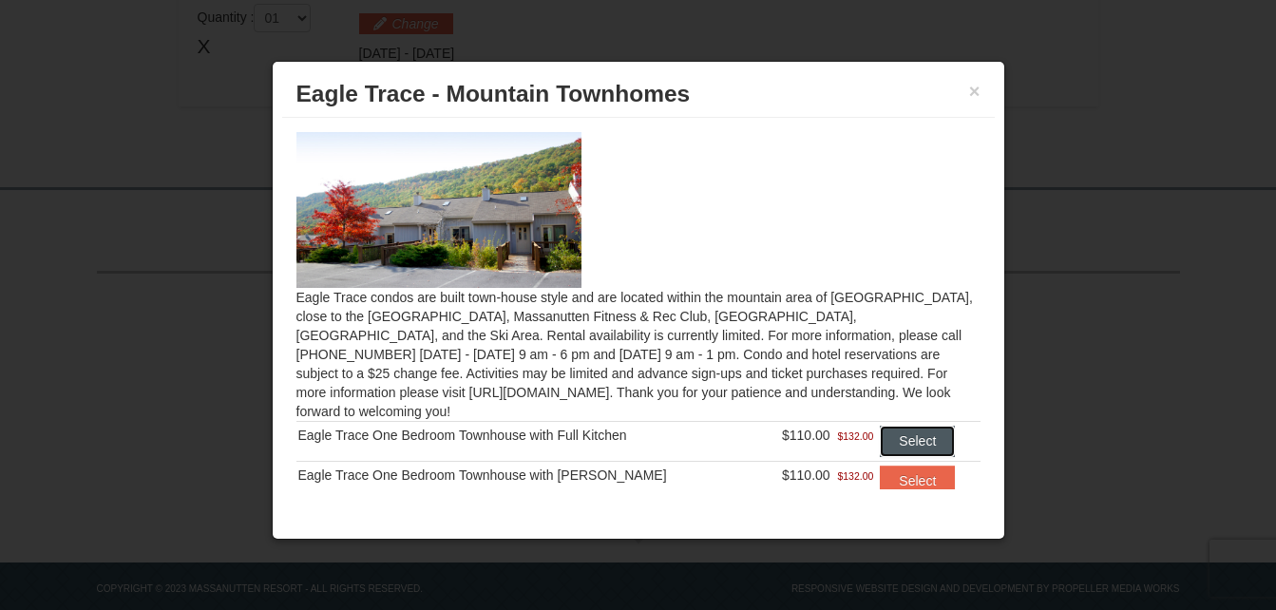
click at [923, 426] on button "Select" at bounding box center [917, 441] width 75 height 30
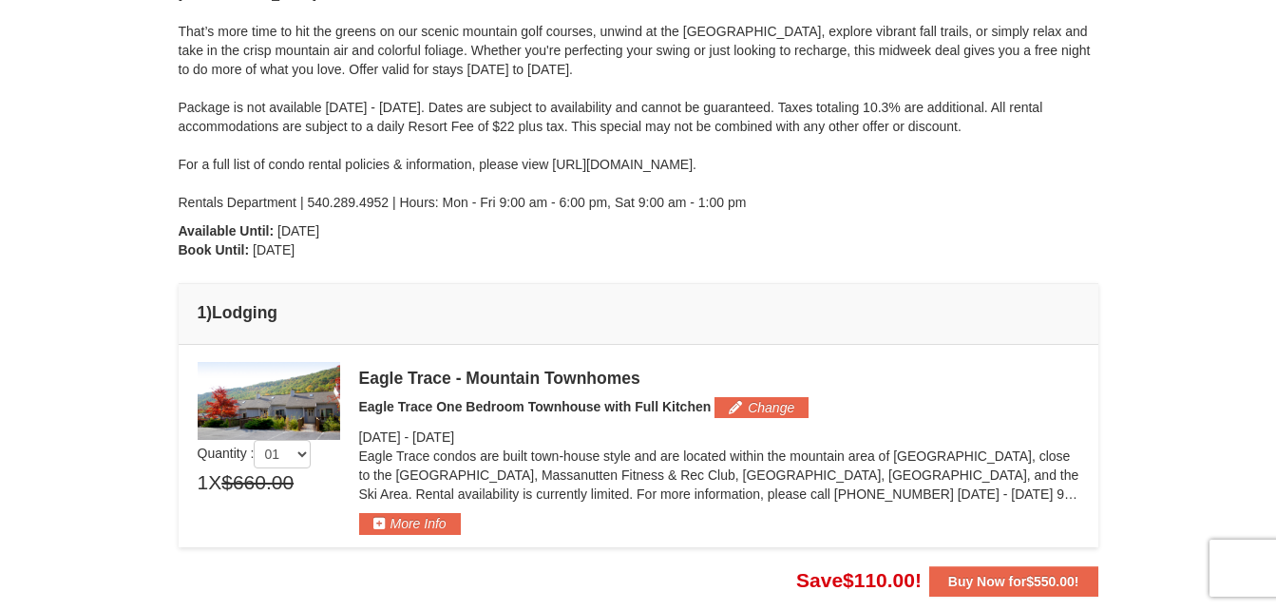
scroll to position [307, 0]
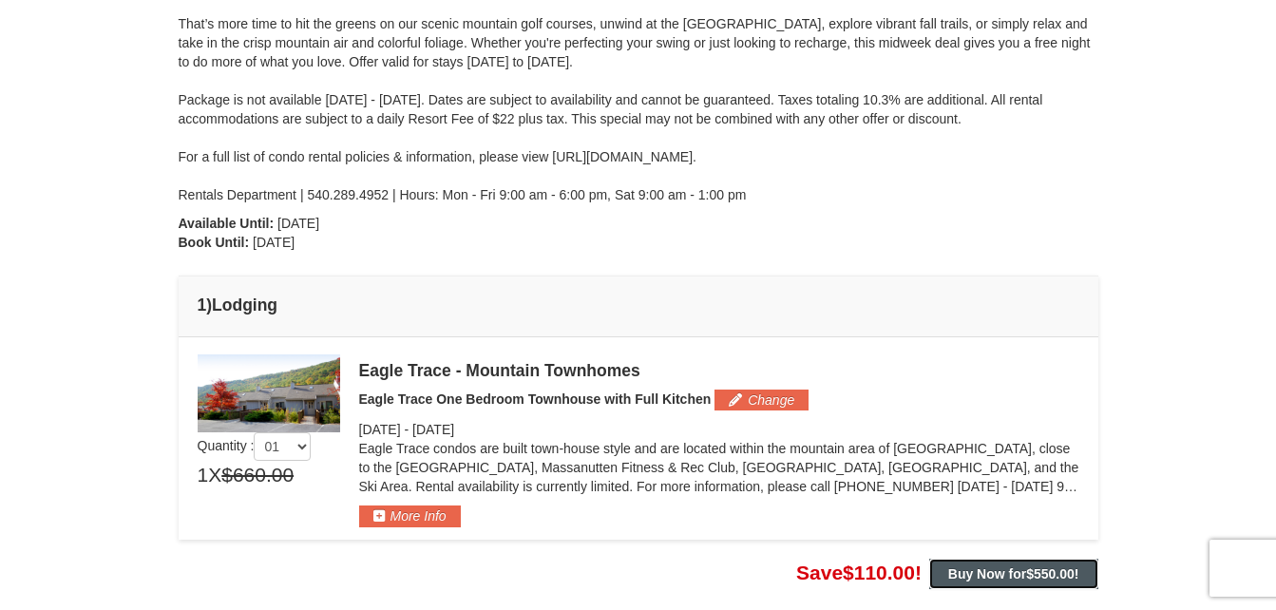
click at [1024, 576] on strong "Buy Now for $550.00 !" at bounding box center [1014, 573] width 131 height 15
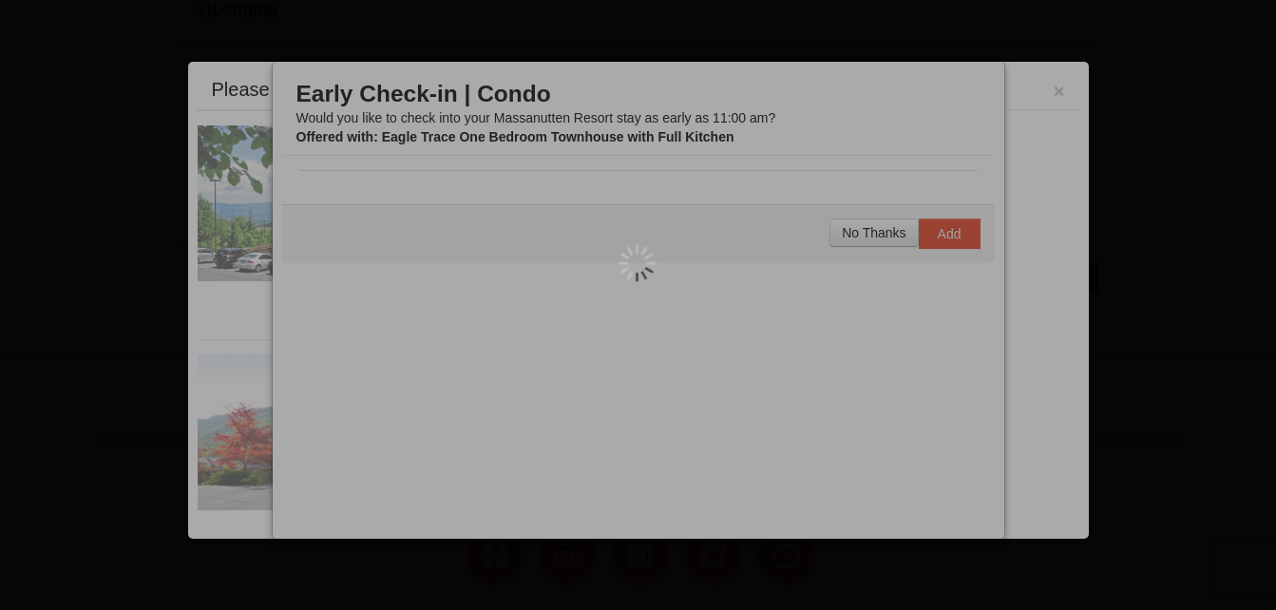
scroll to position [661, 0]
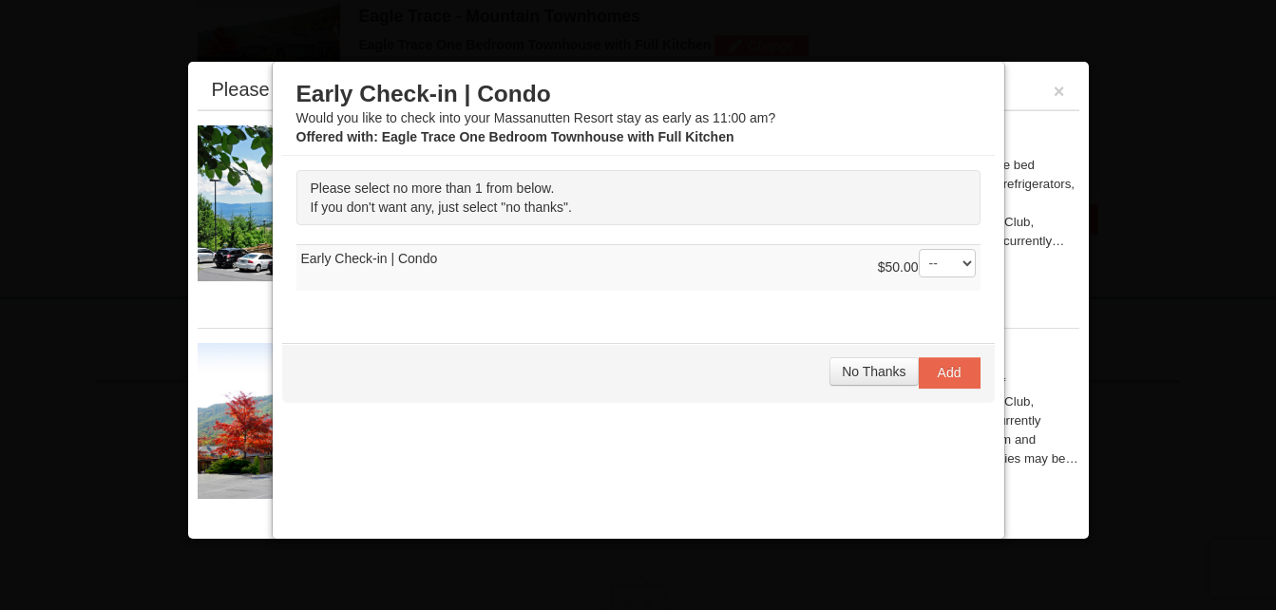
click at [950, 266] on select "-- 01" at bounding box center [947, 263] width 57 height 29
select select "1"
click at [919, 249] on select "-- 01" at bounding box center [947, 263] width 57 height 29
click at [944, 379] on span "Add" at bounding box center [950, 372] width 24 height 15
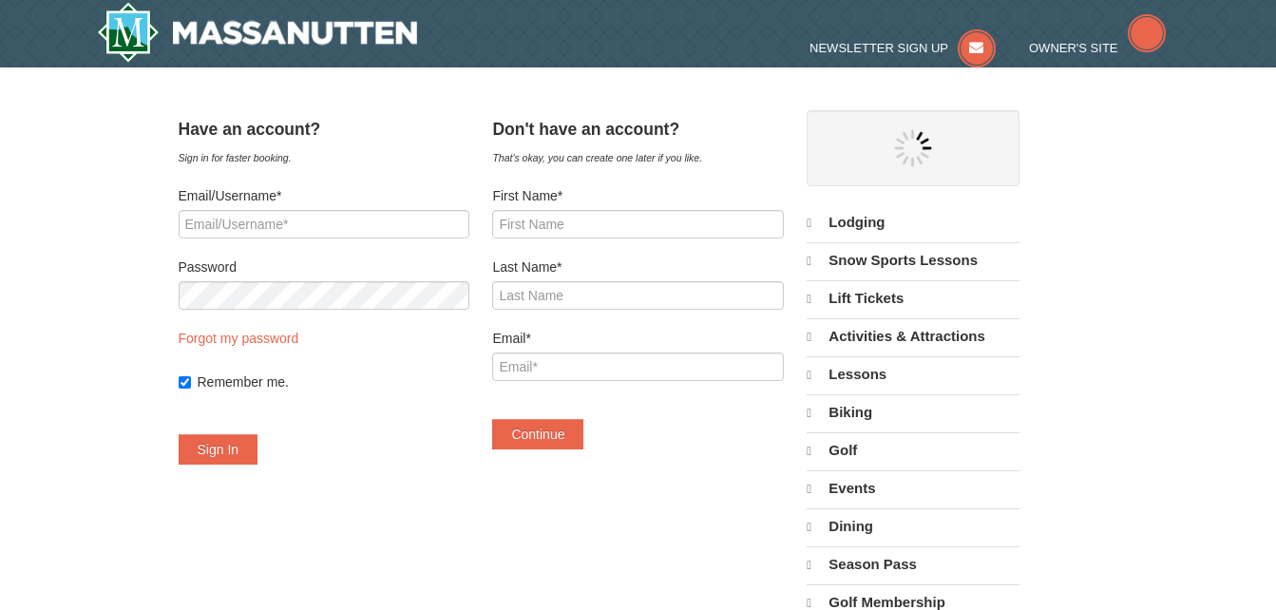
select select "9"
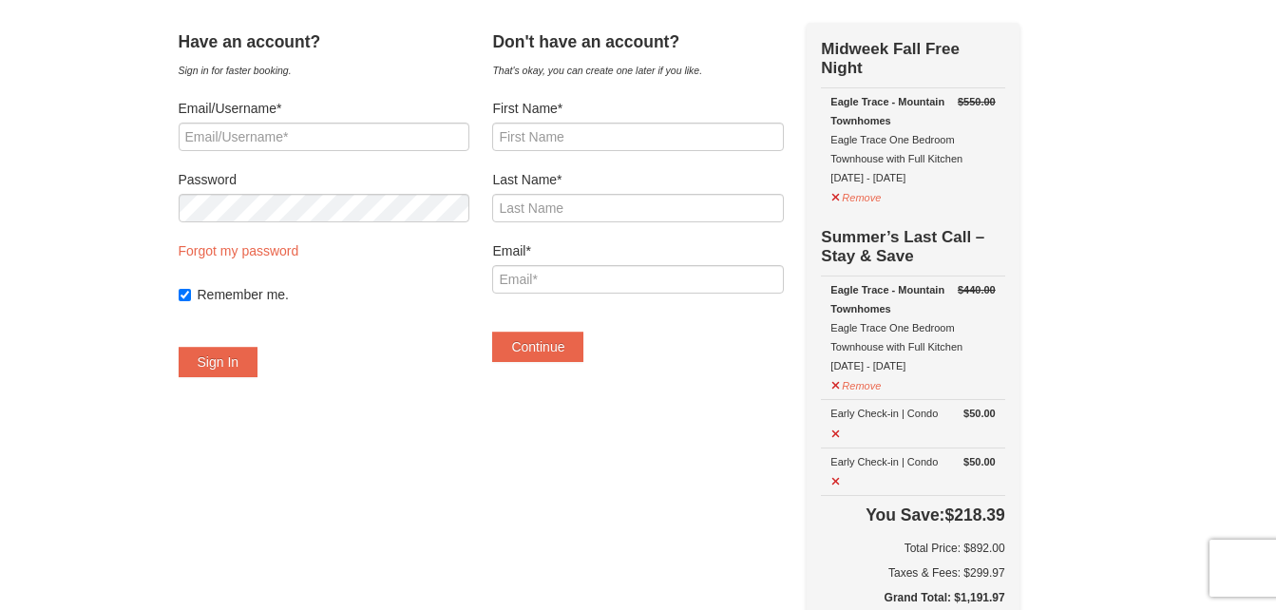
scroll to position [80, 0]
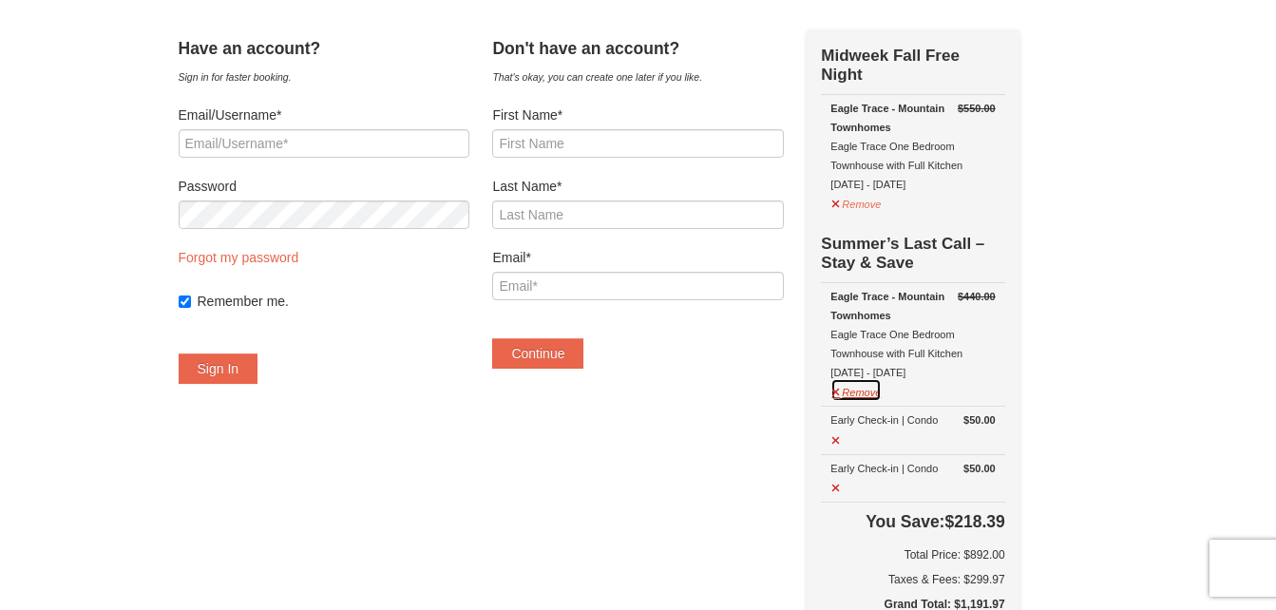
click at [859, 397] on button "Remove" at bounding box center [856, 390] width 51 height 24
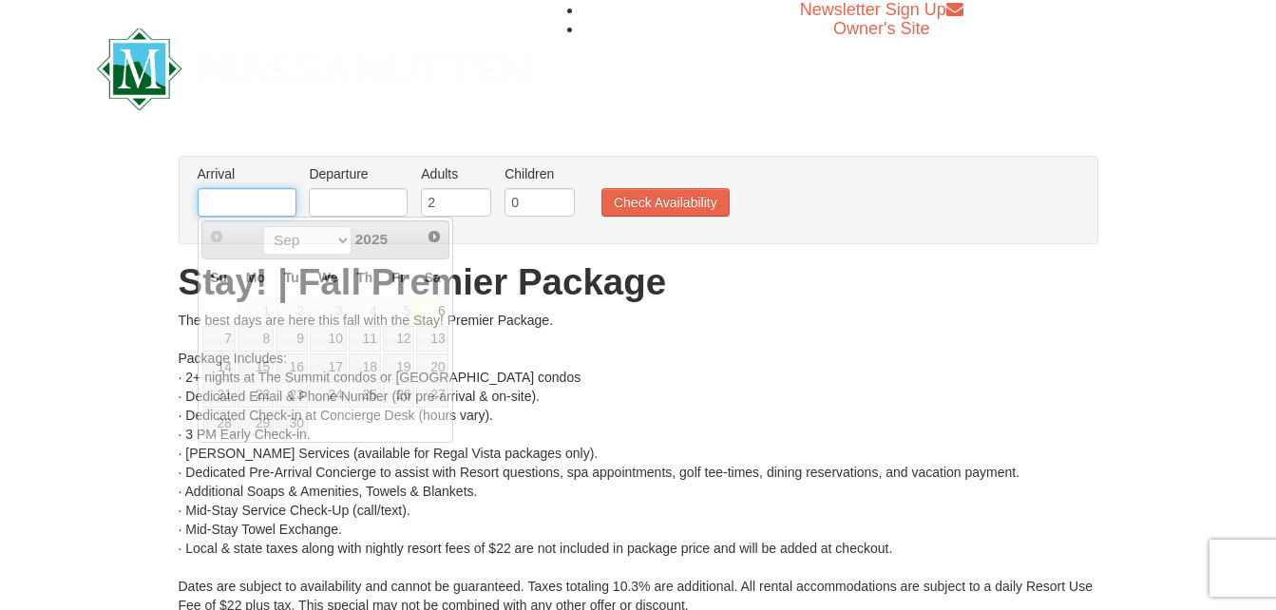
click at [284, 202] on input "text" at bounding box center [247, 202] width 99 height 29
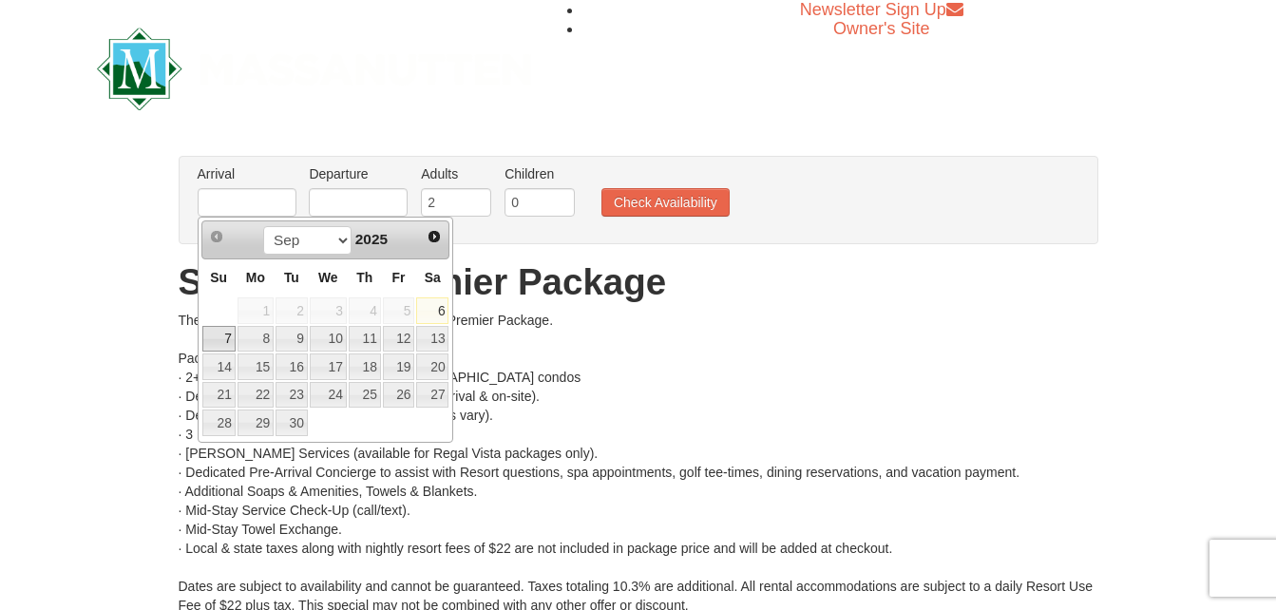
click at [216, 342] on link "7" at bounding box center [218, 339] width 33 height 27
type input "[DATE]"
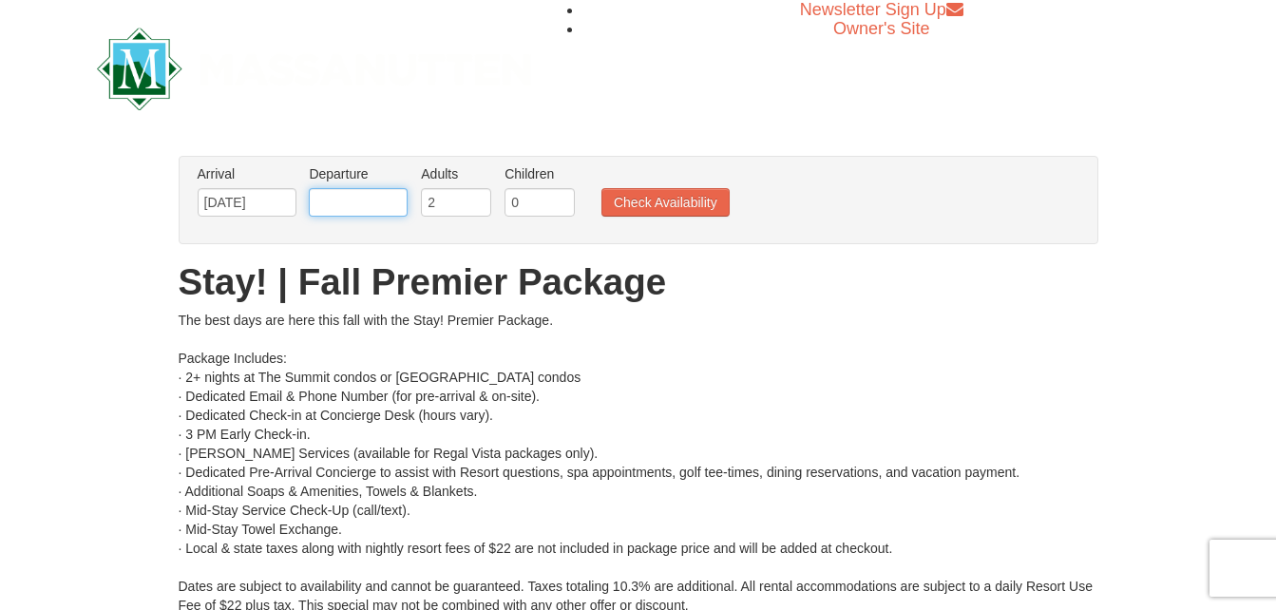
click at [361, 189] on input "text" at bounding box center [358, 202] width 99 height 29
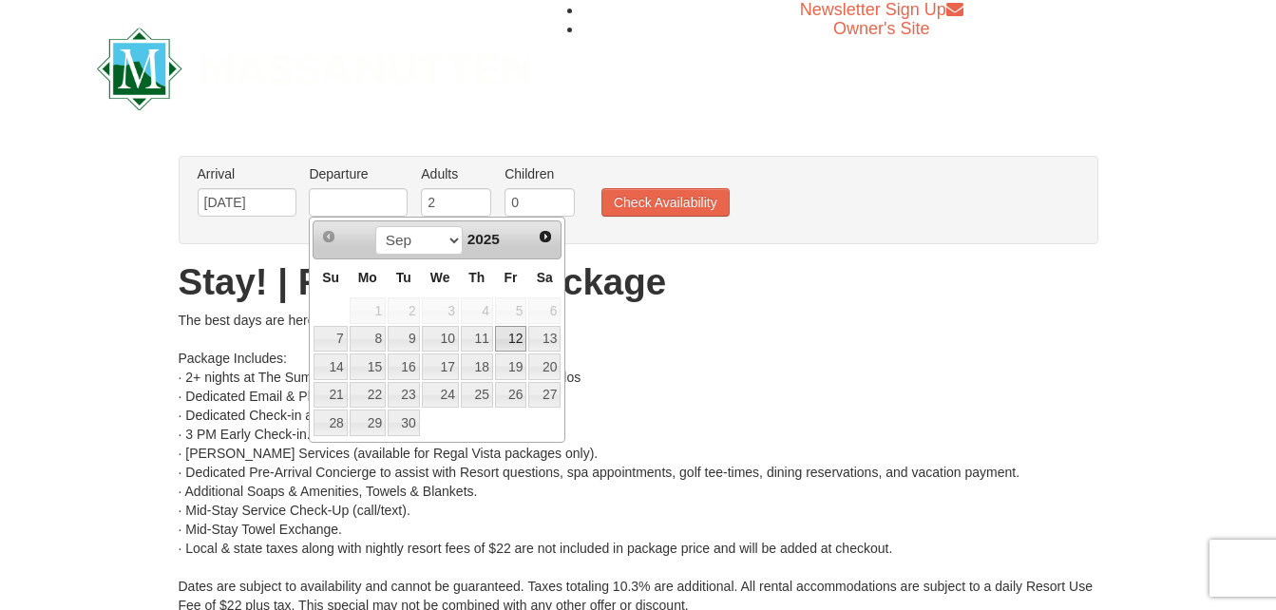
click at [517, 341] on link "12" at bounding box center [511, 339] width 32 height 27
type input "[DATE]"
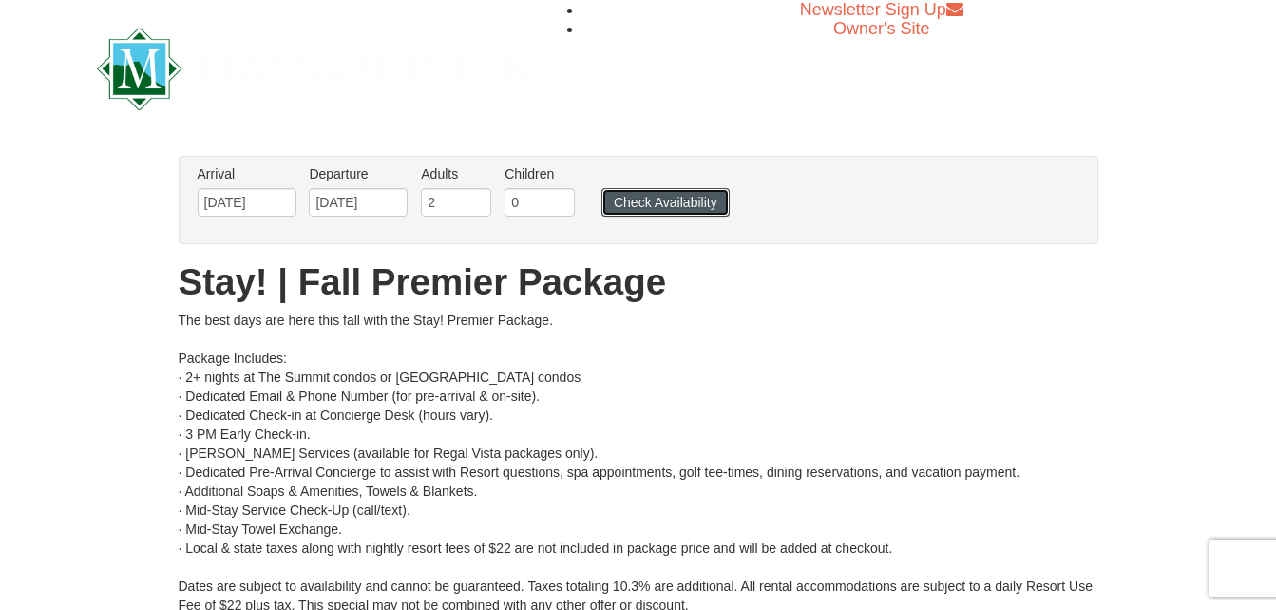
click at [675, 199] on button "Check Availability" at bounding box center [666, 202] width 128 height 29
